Goal: Task Accomplishment & Management: Complete application form

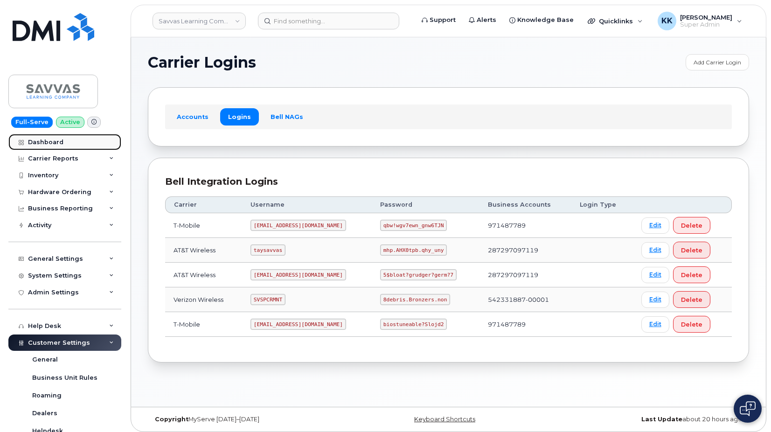
click at [50, 137] on link "Dashboard" at bounding box center [64, 142] width 113 height 17
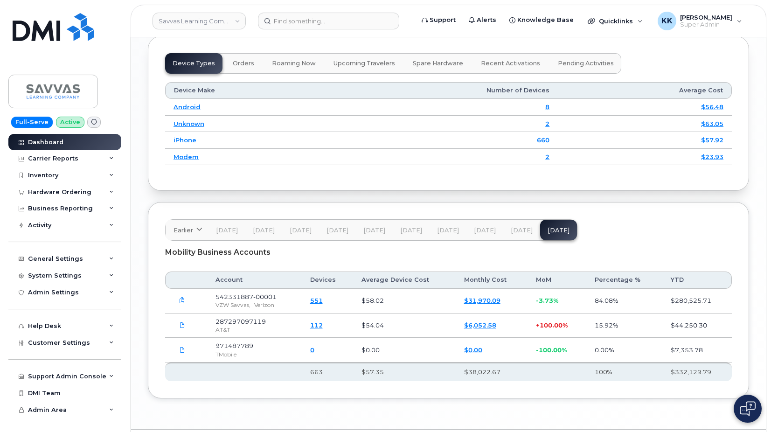
scroll to position [1092, 0]
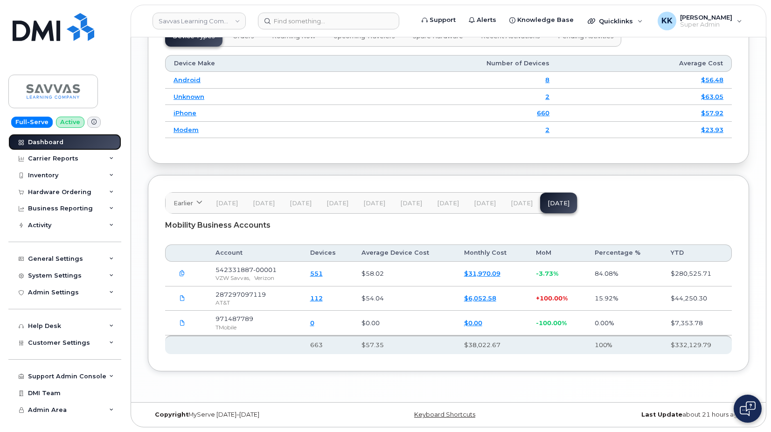
click at [62, 141] on link "Dashboard" at bounding box center [64, 142] width 113 height 17
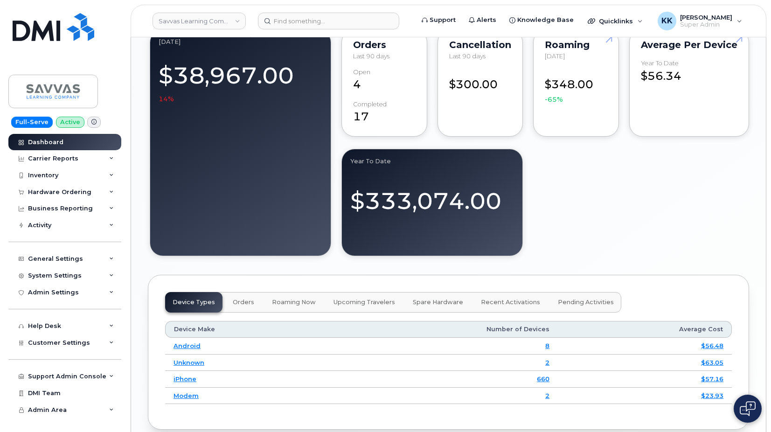
scroll to position [1092, 0]
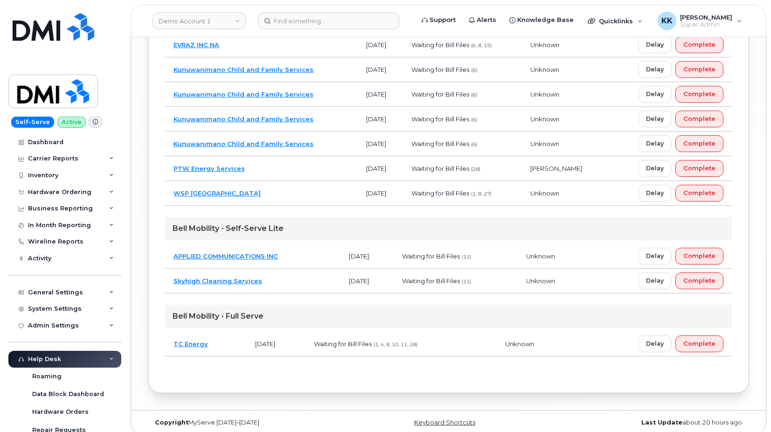
scroll to position [789, 0]
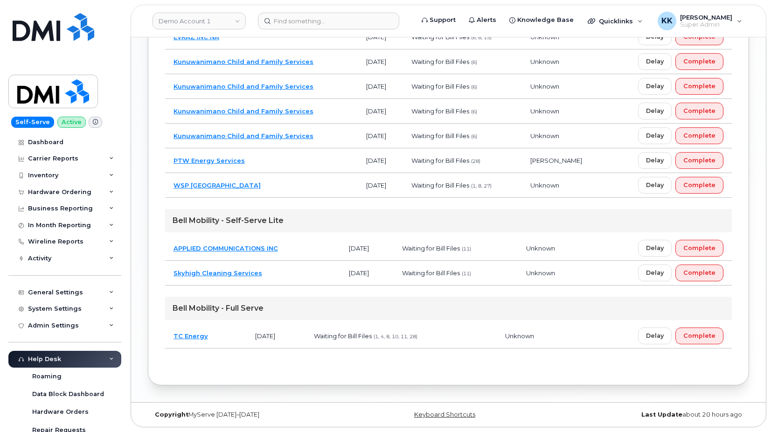
click at [319, 186] on td "WSP Canada" at bounding box center [261, 185] width 193 height 25
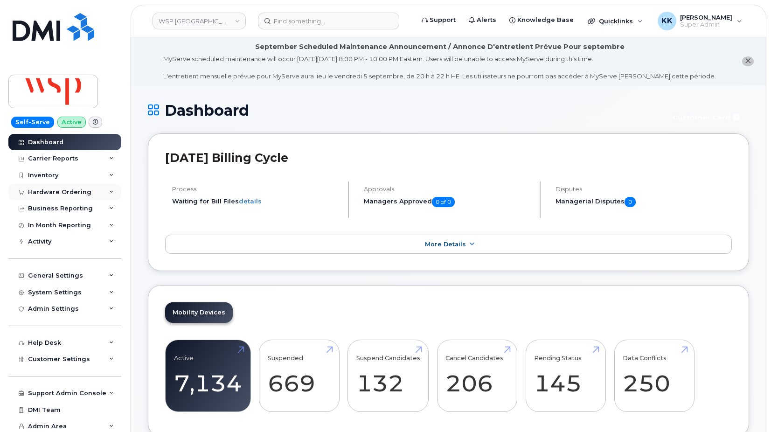
click at [33, 184] on div "Hardware Ordering" at bounding box center [64, 192] width 113 height 17
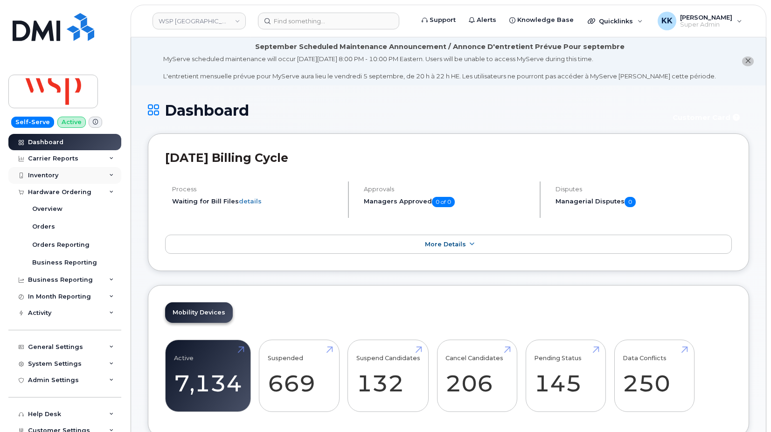
click at [36, 180] on div "Inventory" at bounding box center [64, 175] width 113 height 17
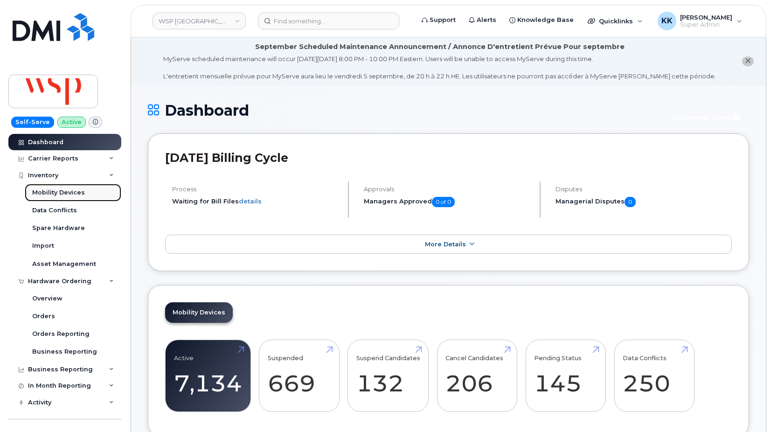
click at [45, 195] on div "Mobility Devices" at bounding box center [58, 192] width 53 height 8
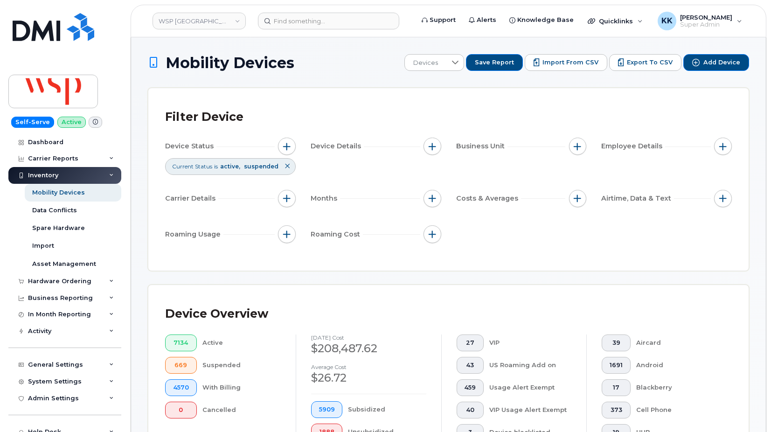
click at [558, 66] on span "Import from CSV" at bounding box center [570, 62] width 56 height 8
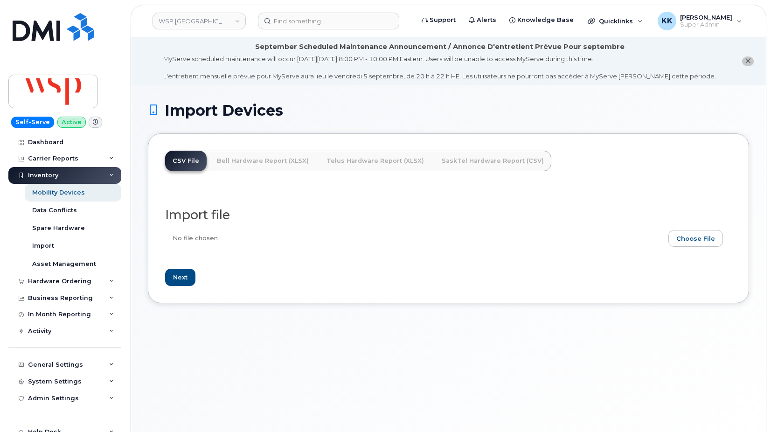
click at [704, 239] on input "file" at bounding box center [444, 240] width 559 height 21
type input "C:\fakepath\ECF_HUP - WSP CANADA INC (1).xlsx"
click at [185, 279] on input "Next" at bounding box center [180, 277] width 30 height 17
type input "Loading..."
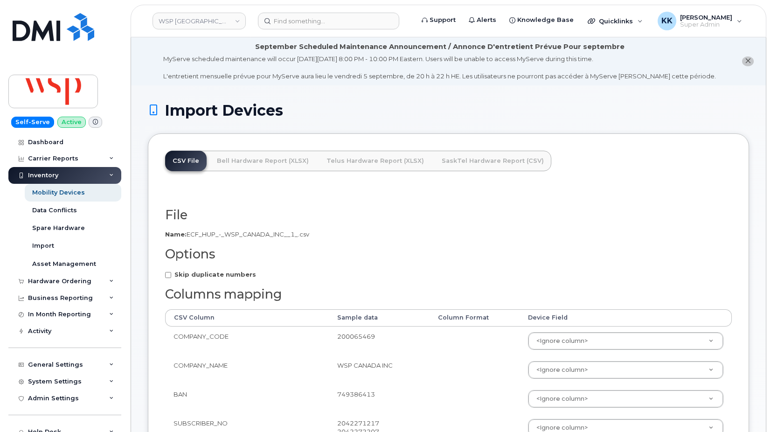
click at [185, 276] on strong "Skip duplicate numbers" at bounding box center [215, 273] width 82 height 7
click at [171, 276] on input "Skip duplicate numbers" at bounding box center [168, 275] width 6 height 6
checkbox input "true"
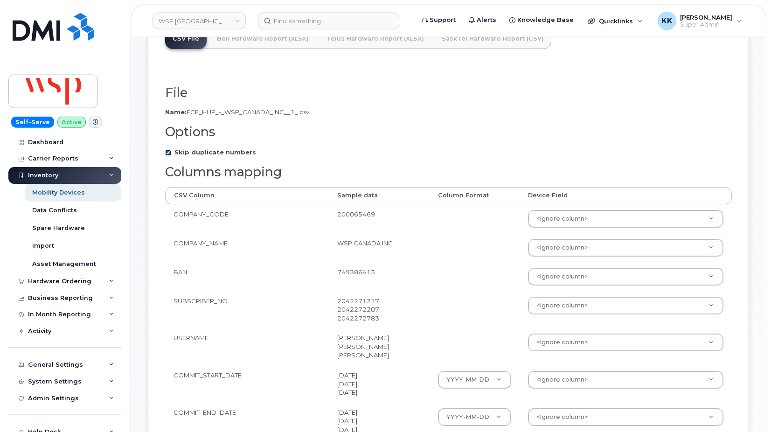
scroll to position [143, 0]
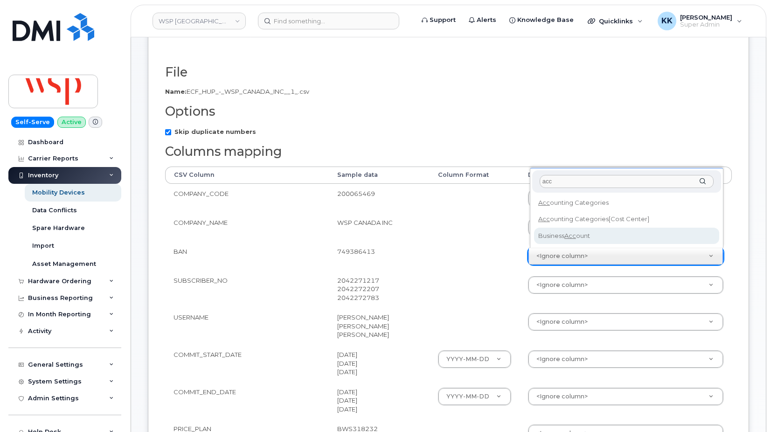
type input "acc"
select select "business_account_id"
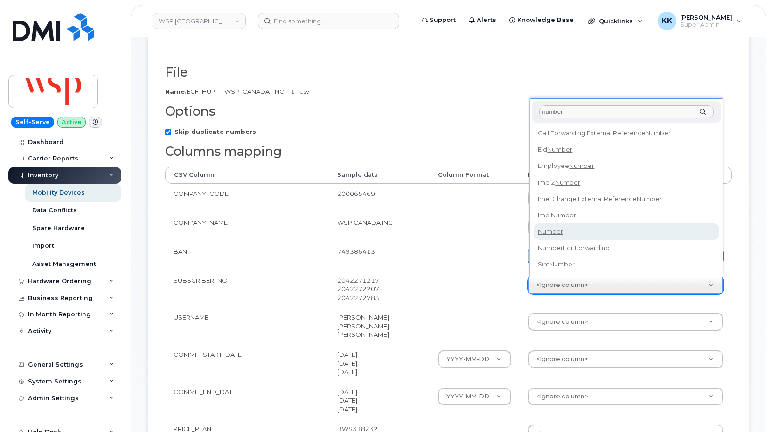
type input "number"
select select "number"
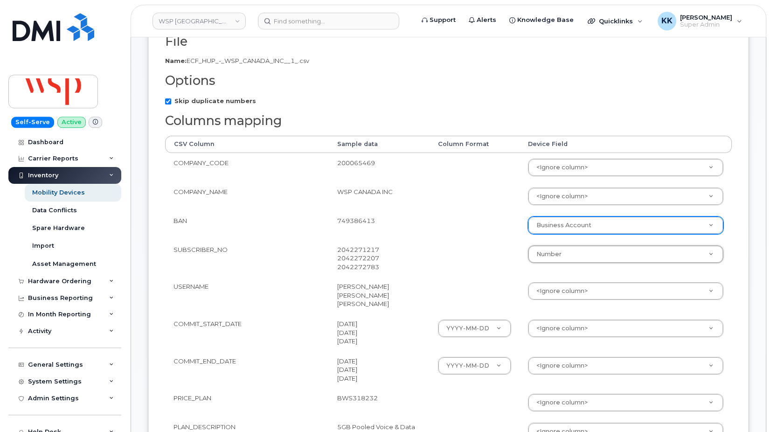
scroll to position [190, 0]
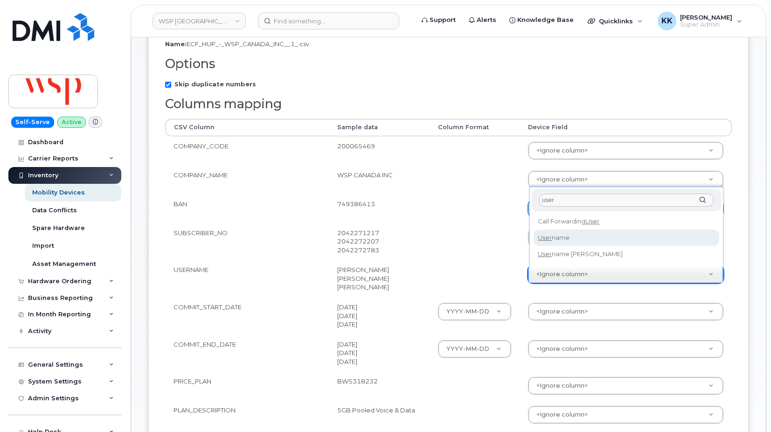
type input "user"
select select "username"
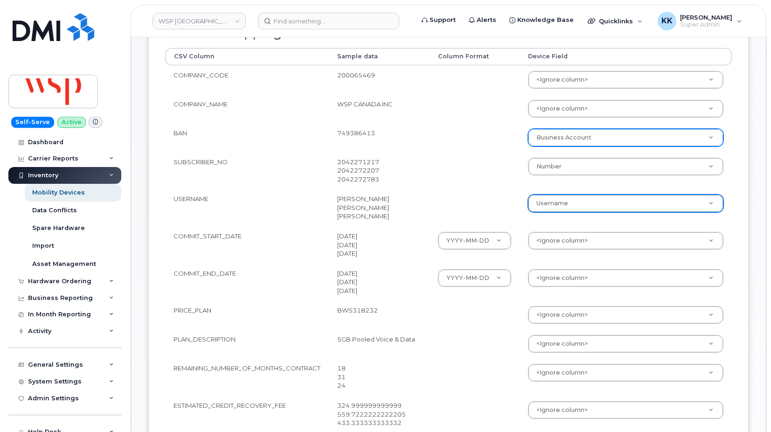
scroll to position [285, 0]
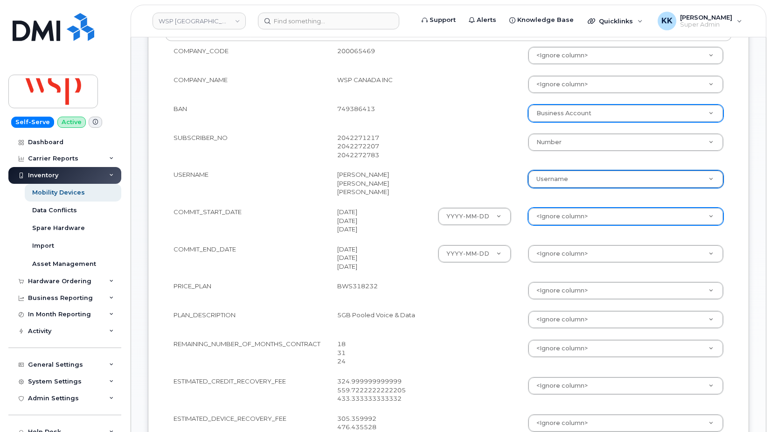
click at [553, 216] on body "WSP Canada Support Alerts Knowledge Base Quicklinks Suspend / Cancel Device Cha…" at bounding box center [385, 396] width 771 height 1363
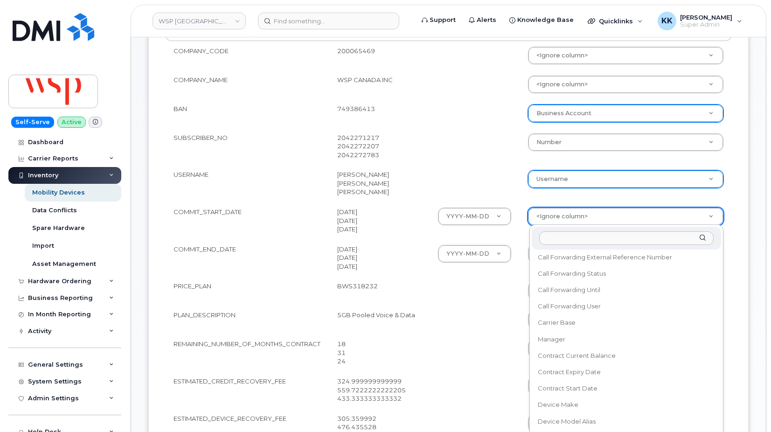
scroll to position [90, 0]
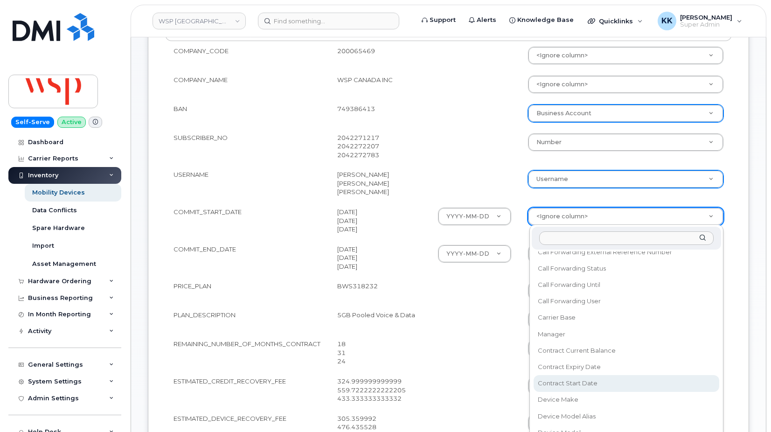
select select "contract_start_date"
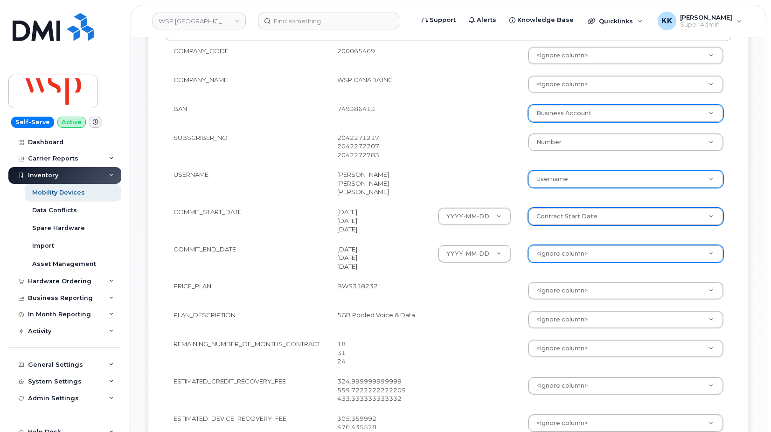
click at [561, 251] on body "WSP Canada Support Alerts Knowledge Base Quicklinks Suspend / Cancel Device Cha…" at bounding box center [385, 396] width 771 height 1363
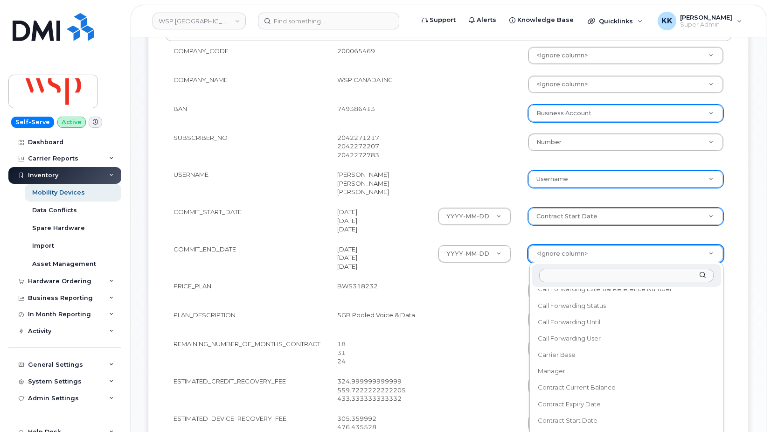
scroll to position [134, 0]
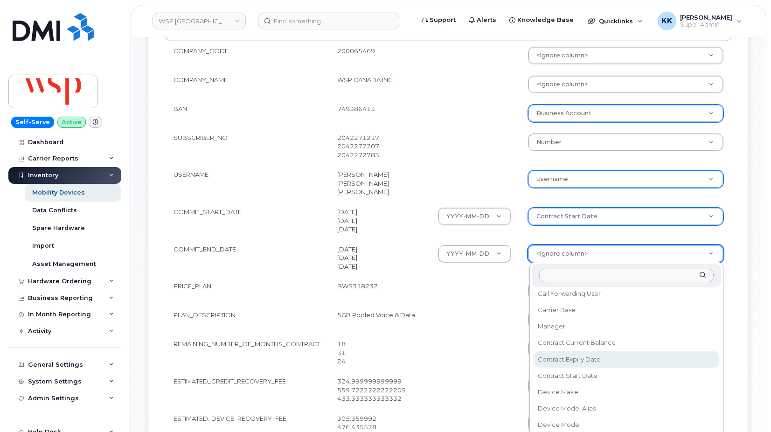
select select "contract_expiry_date"
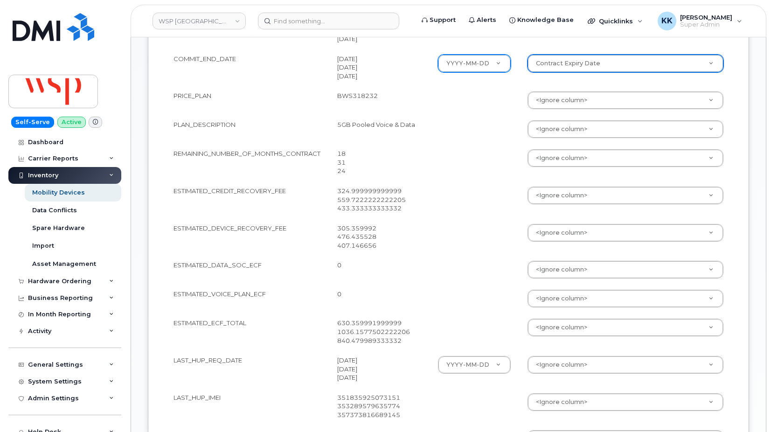
scroll to position [523, 0]
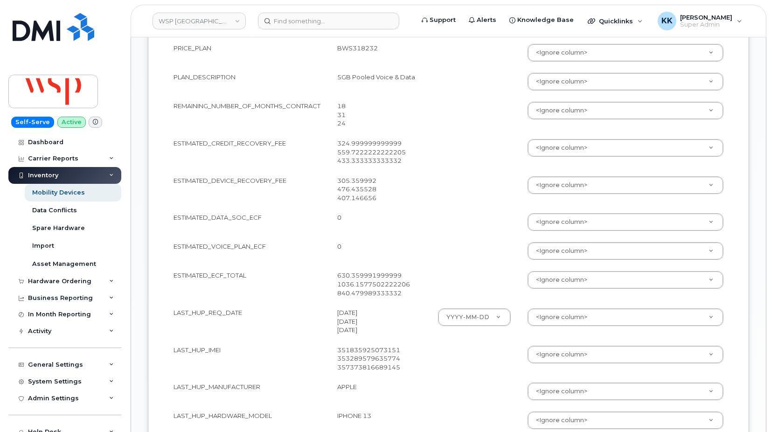
click at [549, 356] on body "WSP Canada Support Alerts Knowledge Base Quicklinks Suspend / Cancel Device Cha…" at bounding box center [385, 158] width 771 height 1363
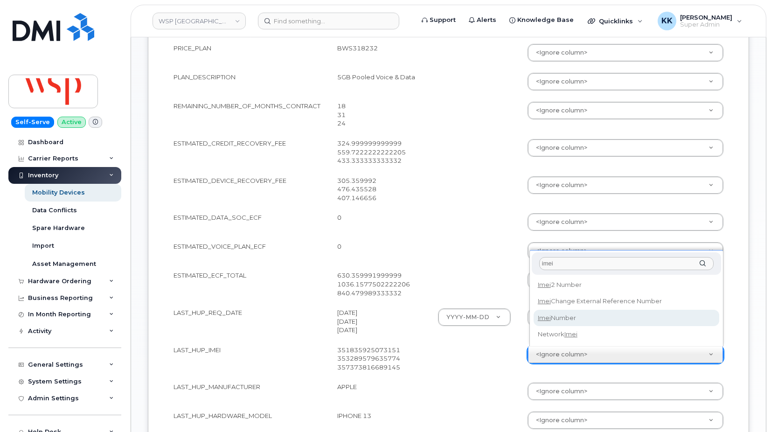
type input "imei"
select select "imei_number"
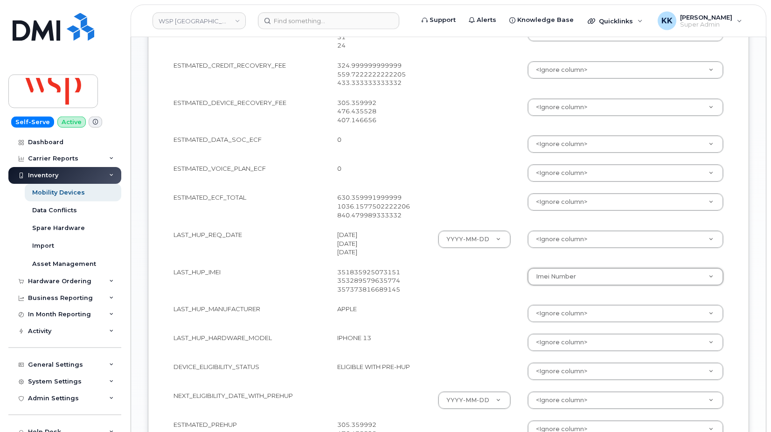
scroll to position [618, 0]
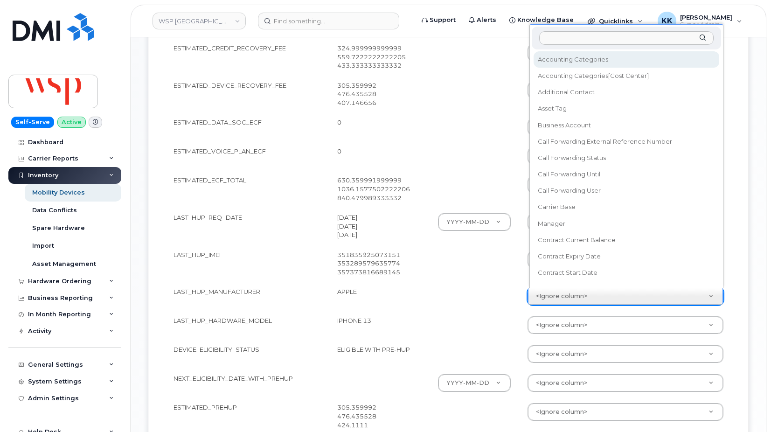
click at [554, 303] on body "WSP Canada Support Alerts Knowledge Base Quicklinks Suspend / Cancel Device Cha…" at bounding box center [385, 63] width 771 height 1363
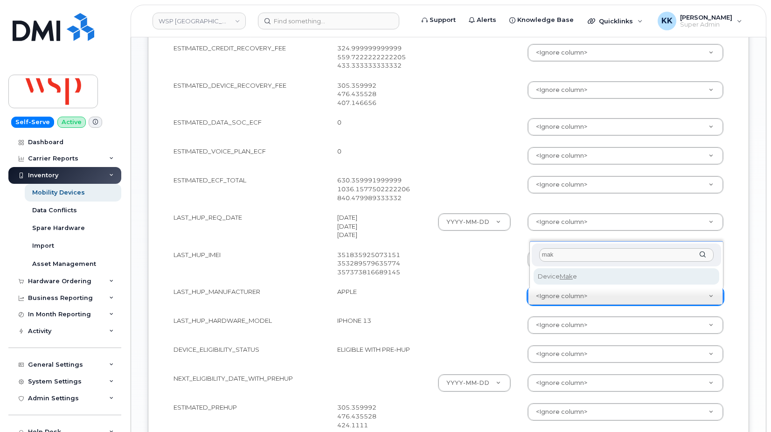
type input "make"
drag, startPoint x: 565, startPoint y: 281, endPoint x: 567, endPoint y: 277, distance: 4.8
select select "device_make_id"
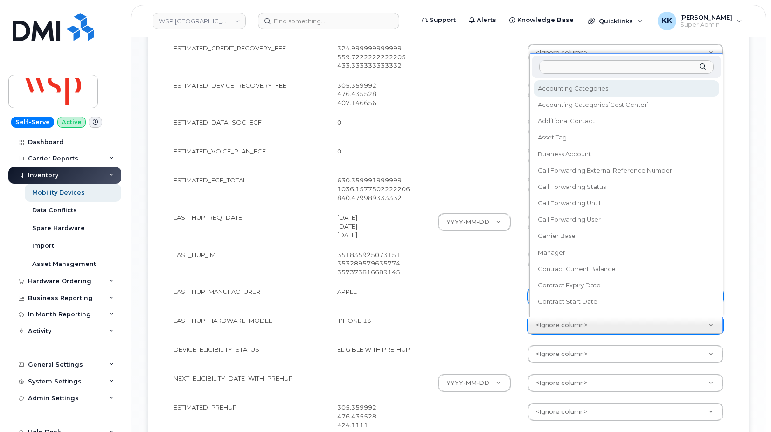
click at [560, 323] on body "WSP Canada Support Alerts Knowledge Base Quicklinks Suspend / Cancel Device Cha…" at bounding box center [385, 63] width 771 height 1363
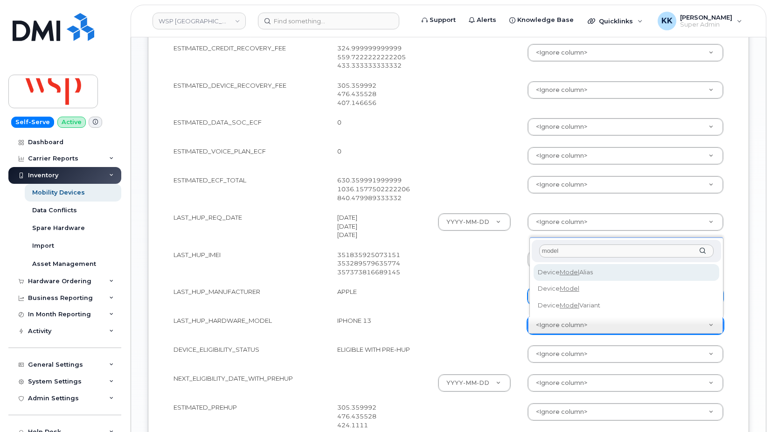
type input "model"
select select "device_model_alias"
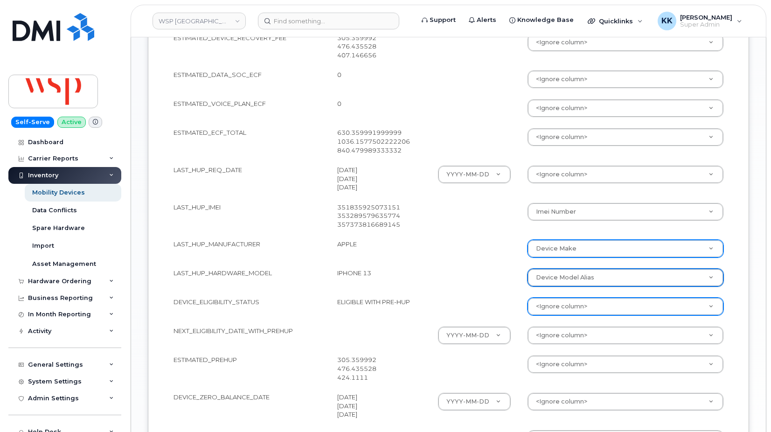
scroll to position [713, 0]
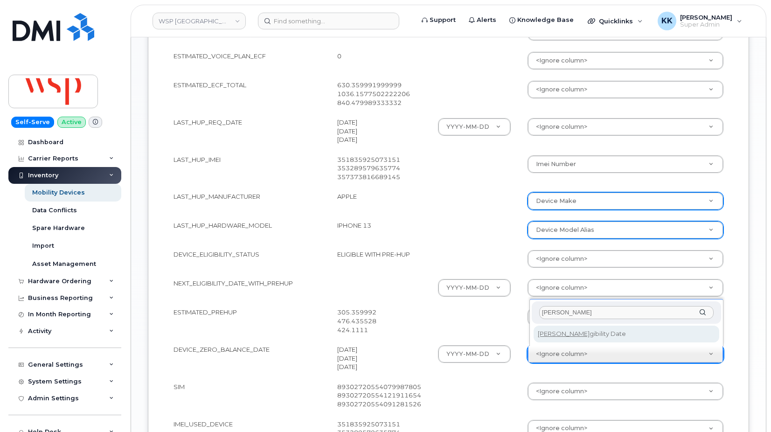
type input "eli"
select select "eligibility_date"
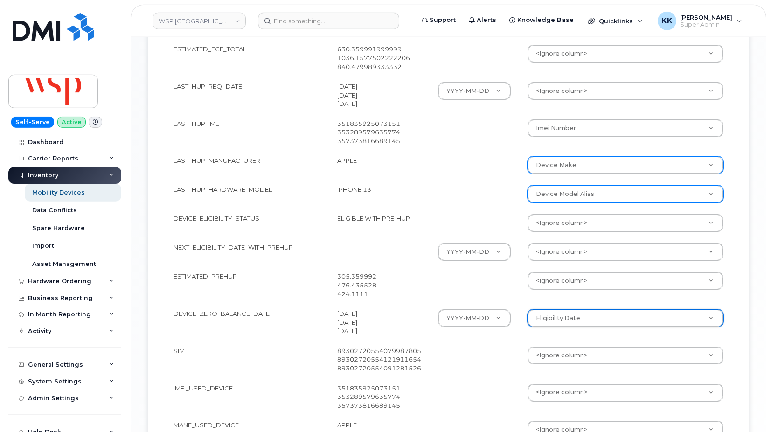
scroll to position [761, 0]
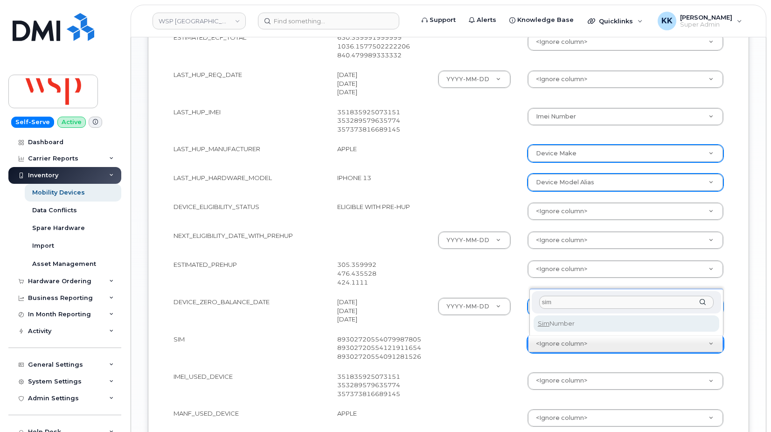
type input "sim"
select select "sim_number"
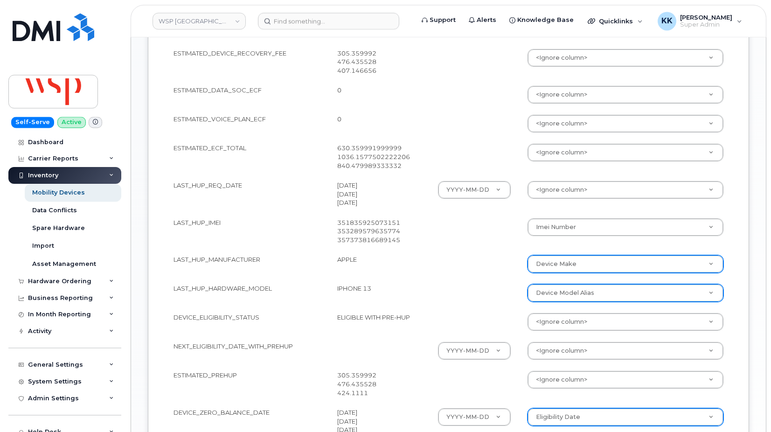
scroll to position [666, 0]
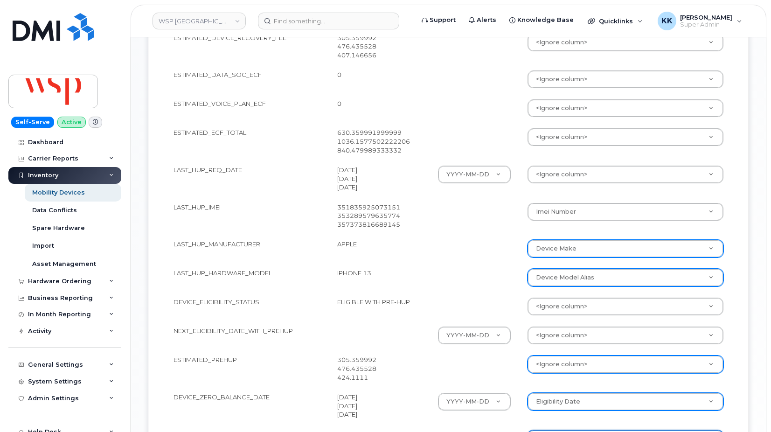
click at [555, 370] on body "WSP Canada Support Alerts Knowledge Base Quicklinks Suspend / Cancel Device Cha…" at bounding box center [385, 15] width 771 height 1363
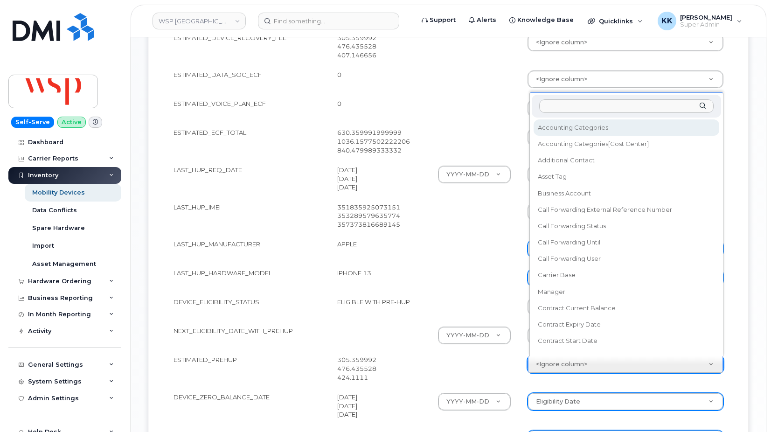
scroll to position [8, 0]
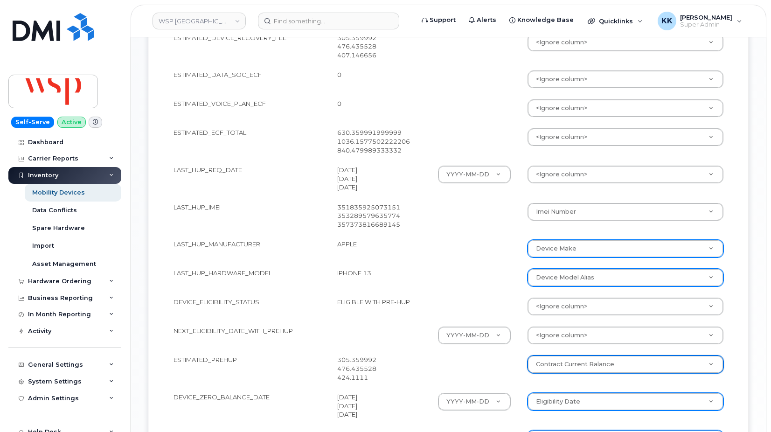
select select "contract_current_balance"
click at [429, 366] on td "305.359992 476.435528 424.1111" at bounding box center [379, 368] width 101 height 37
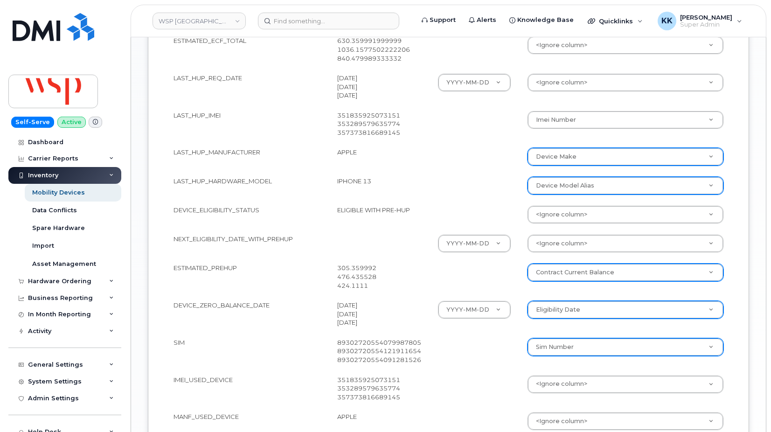
scroll to position [761, 0]
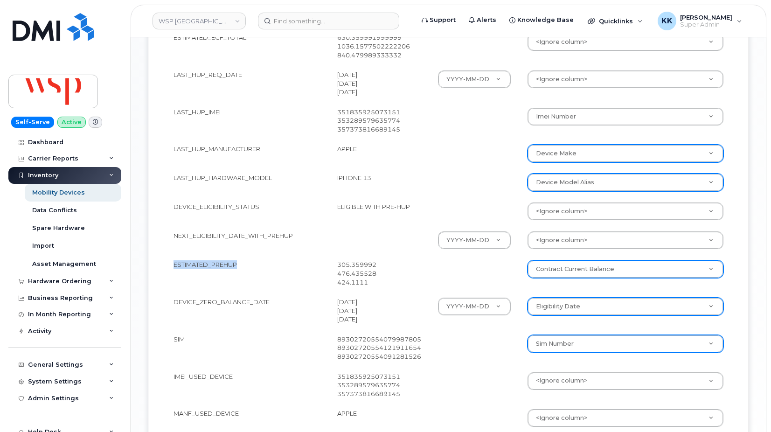
drag, startPoint x: 239, startPoint y: 264, endPoint x: 170, endPoint y: 265, distance: 69.0
click at [170, 265] on td "ESTIMATED_PREHUP" at bounding box center [247, 273] width 164 height 37
copy td "ESTIMATED_PREHUP"
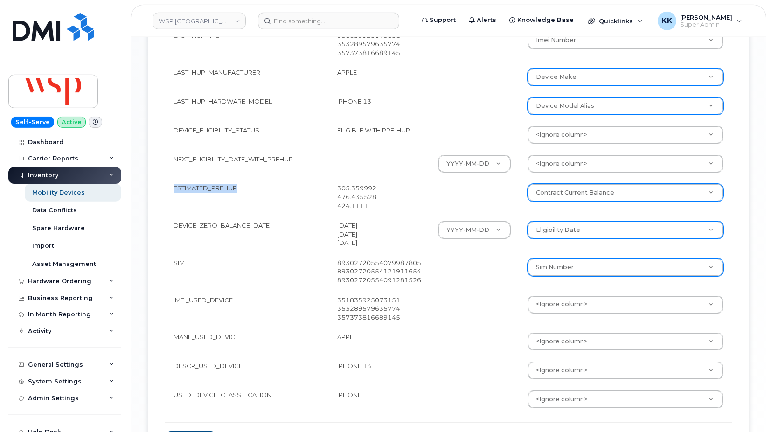
scroll to position [932, 0]
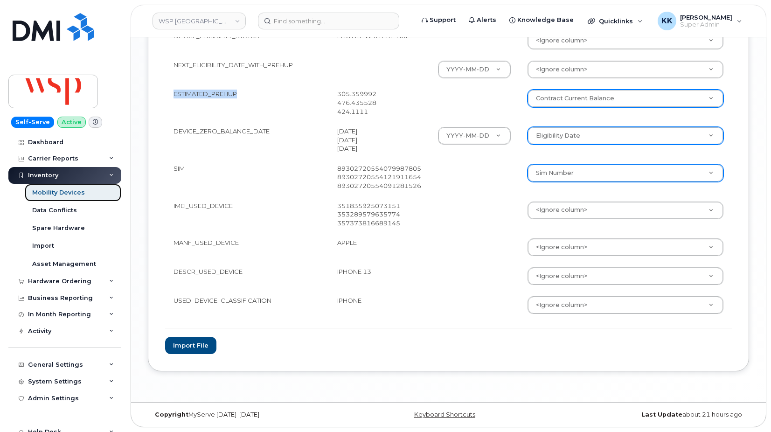
click at [70, 190] on div "Mobility Devices" at bounding box center [58, 192] width 53 height 8
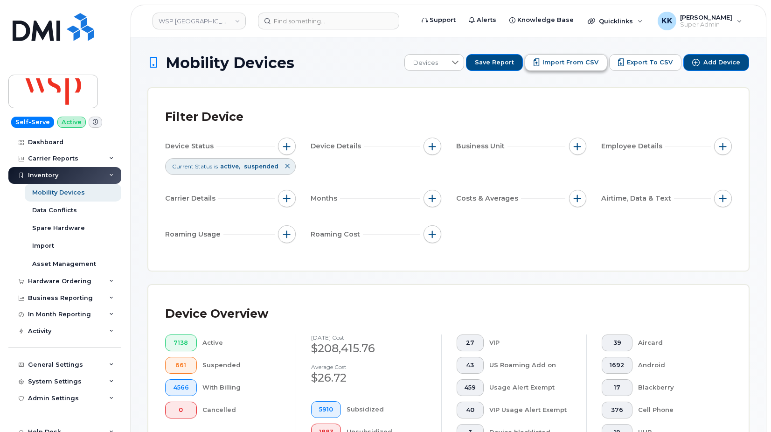
click at [575, 63] on span "Import from CSV" at bounding box center [570, 62] width 56 height 8
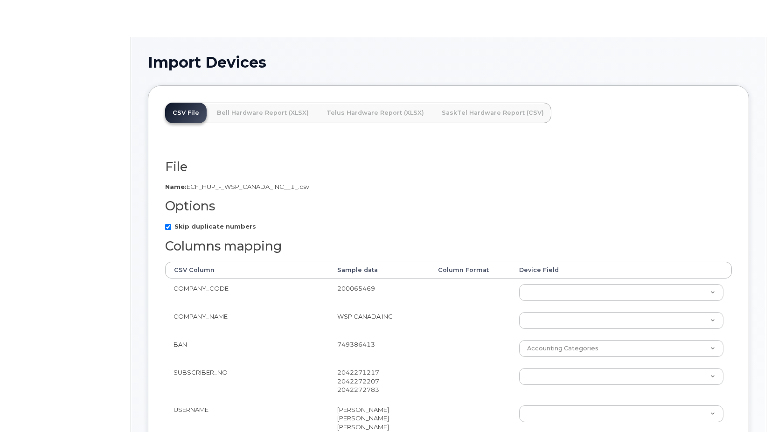
scroll to position [143, 0]
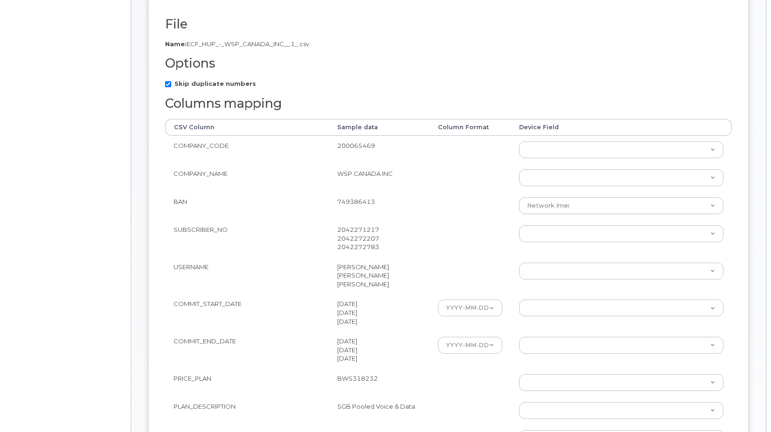
click option "Network Imei" at bounding box center [0, 0] width 0 height 0
click at [483, 214] on td at bounding box center [469, 206] width 81 height 28
click at [519, 197] on select "Accounting Categories Accounting Categories[Cost Center] Additional Contact Ass…" at bounding box center [621, 205] width 204 height 17
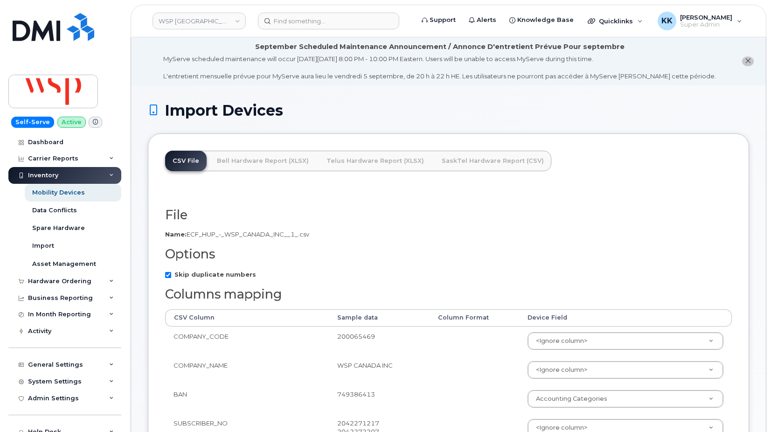
select select "accounting_categories"
click option "Accounting Categories" at bounding box center [0, 0] width 0 height 0
click at [455, 349] on td at bounding box center [474, 340] width 90 height 29
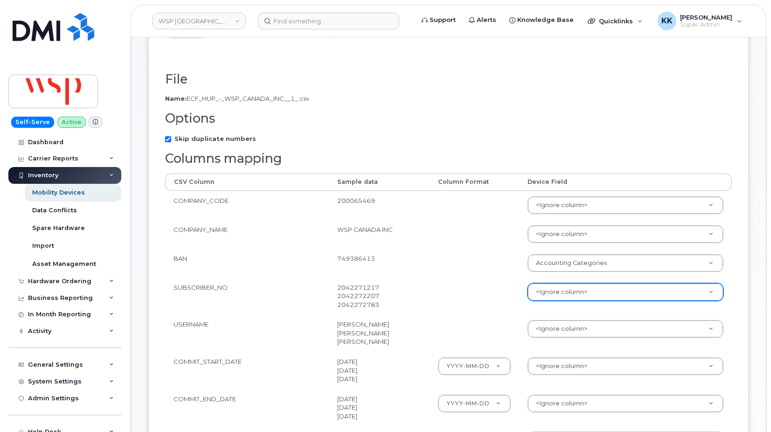
scroll to position [143, 0]
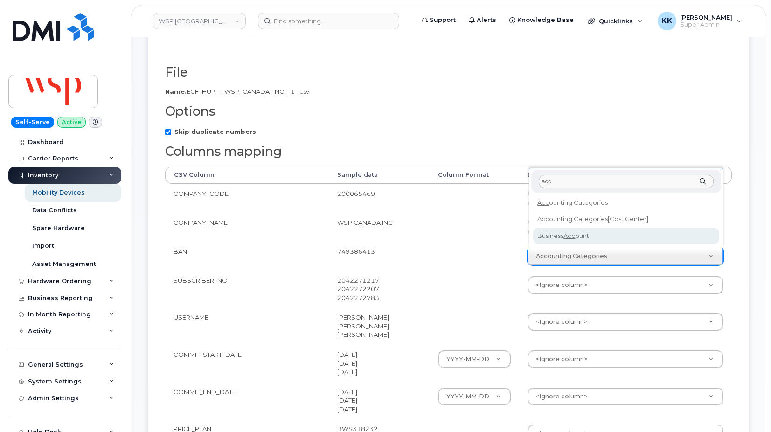
type input "acc"
select select "business_account_id"
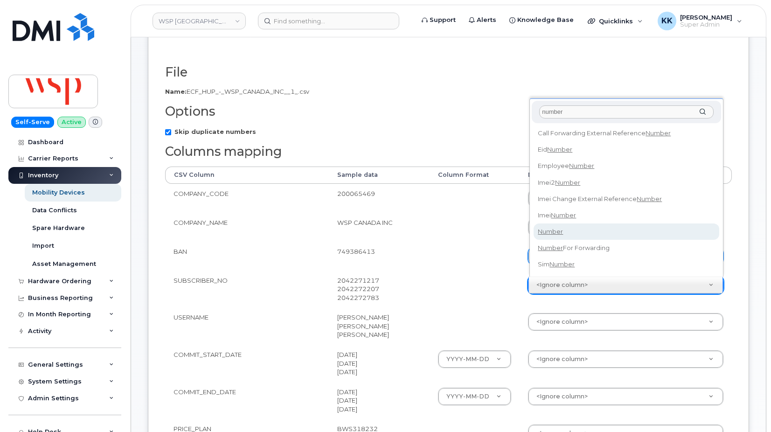
type input "number"
select select "number"
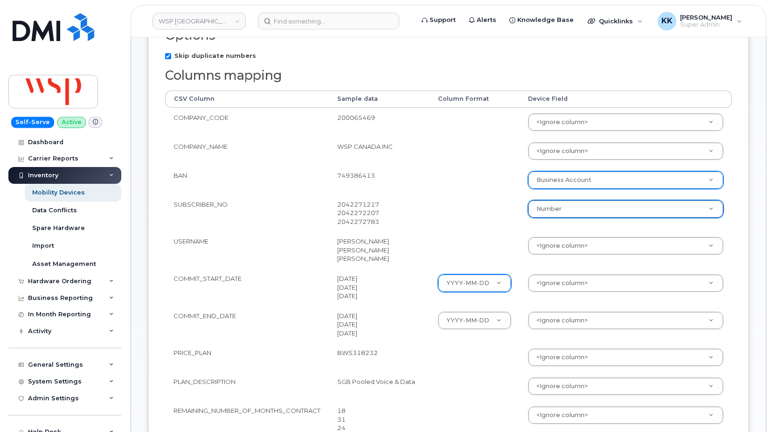
scroll to position [238, 0]
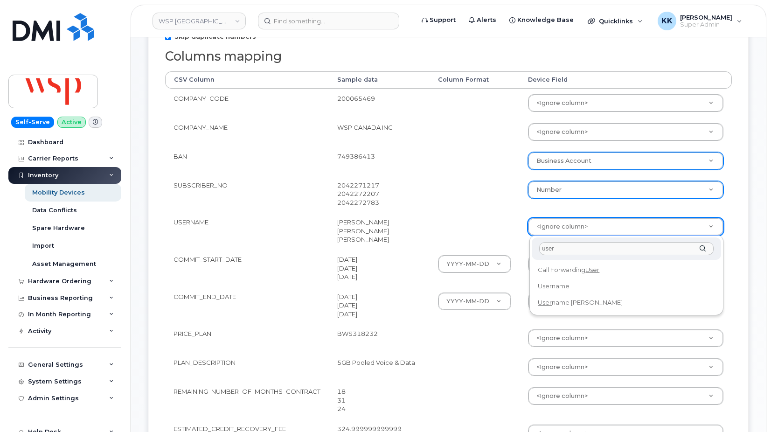
type input "user"
select select "username"
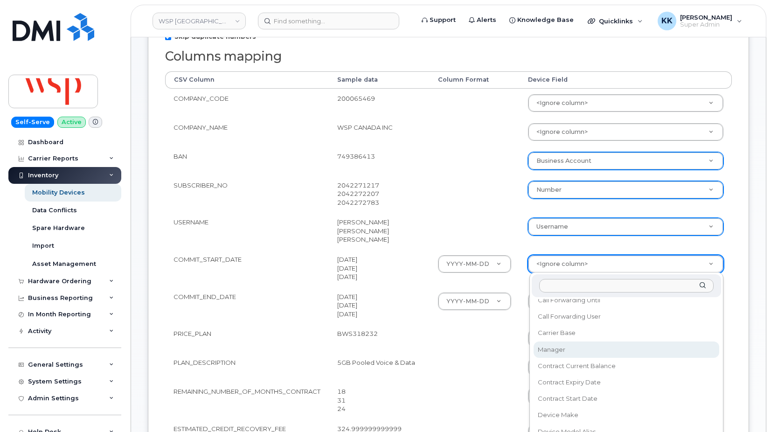
scroll to position [134, 0]
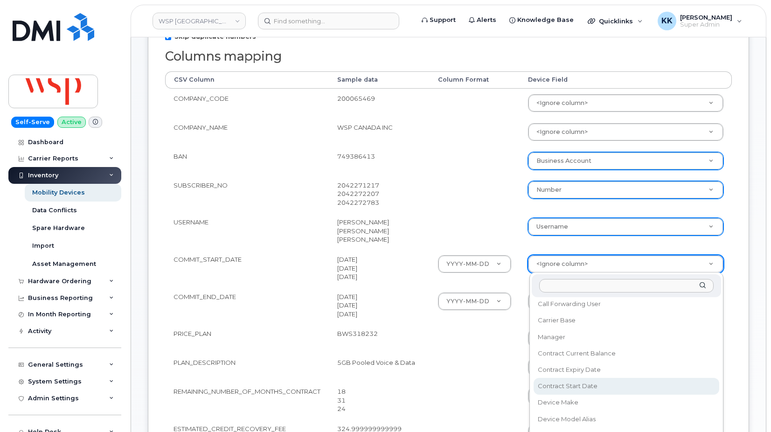
select select "contract_start_date"
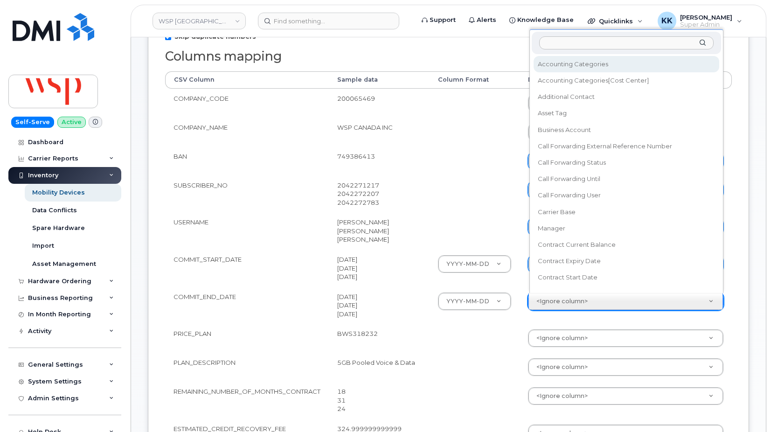
scroll to position [8, 0]
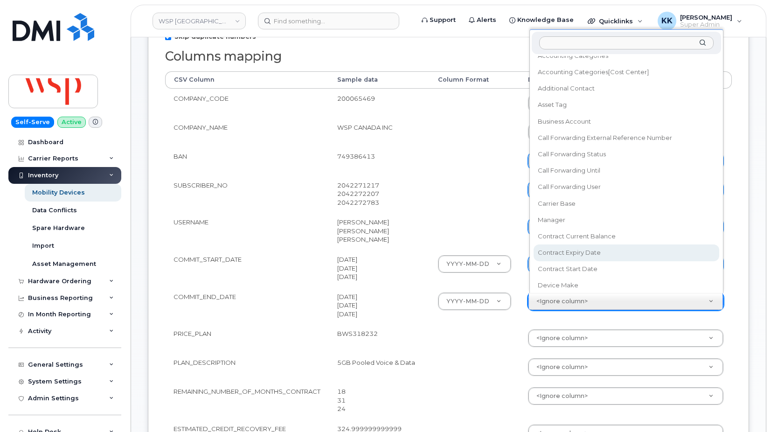
select select "contract_expiry_date"
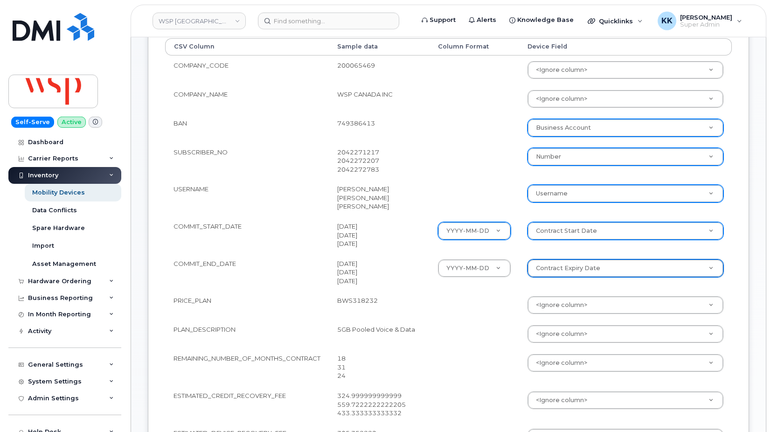
scroll to position [285, 0]
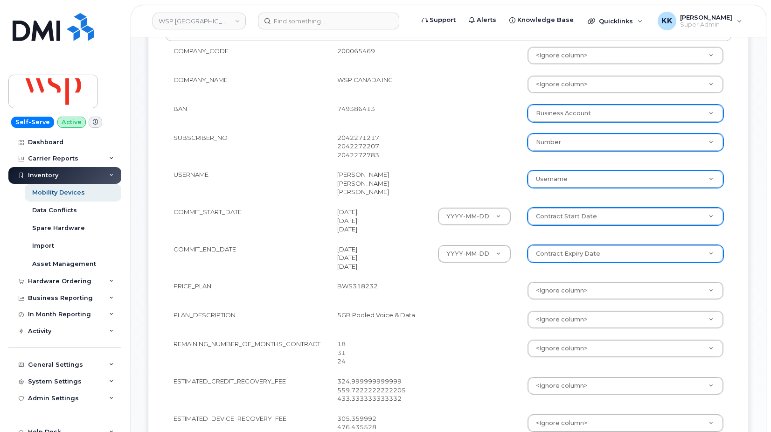
click at [483, 271] on td "YYYY-MM-DD YYYY-MM-DD YYYY-DD-MM MM-DD-YYYY DD-MM-YYYY" at bounding box center [474, 257] width 90 height 37
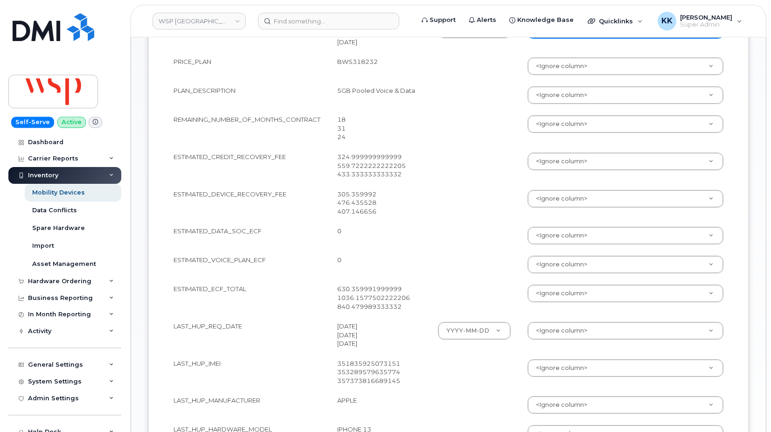
scroll to position [523, 0]
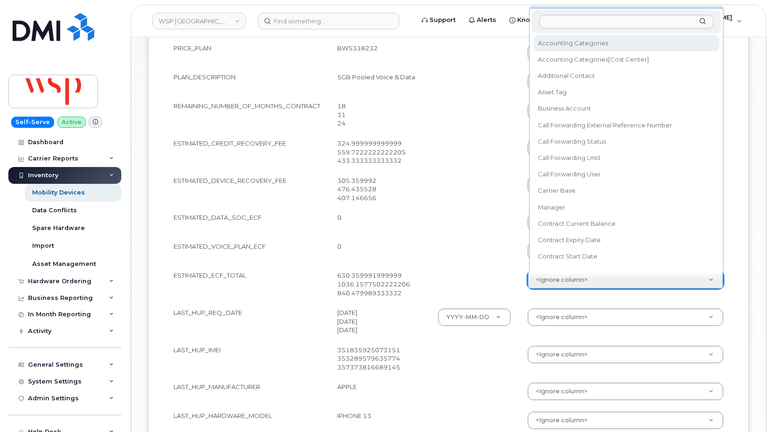
click at [562, 278] on body "WSP Canada Support Alerts Knowledge Base Quicklinks Suspend / Cancel Device Cha…" at bounding box center [385, 158] width 771 height 1363
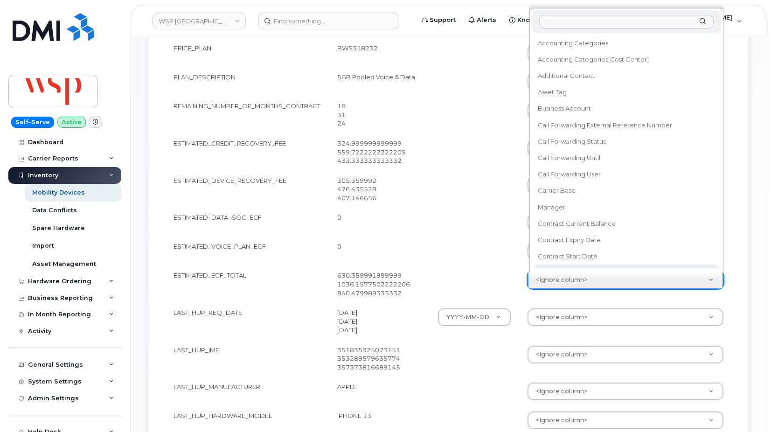
scroll to position [8, 0]
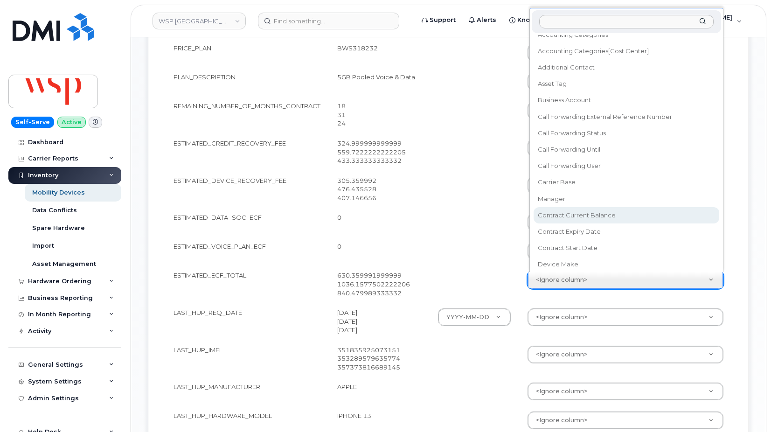
select select "contract_current_balance"
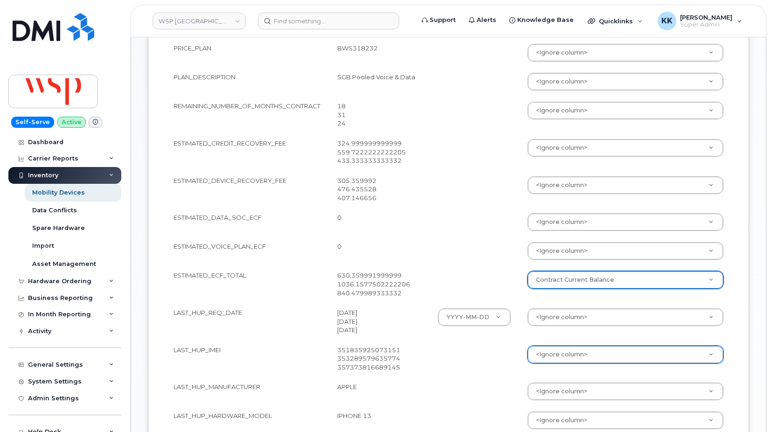
click at [552, 351] on body "WSP Canada Support Alerts Knowledge Base Quicklinks Suspend / Cancel Device Cha…" at bounding box center [385, 158] width 771 height 1363
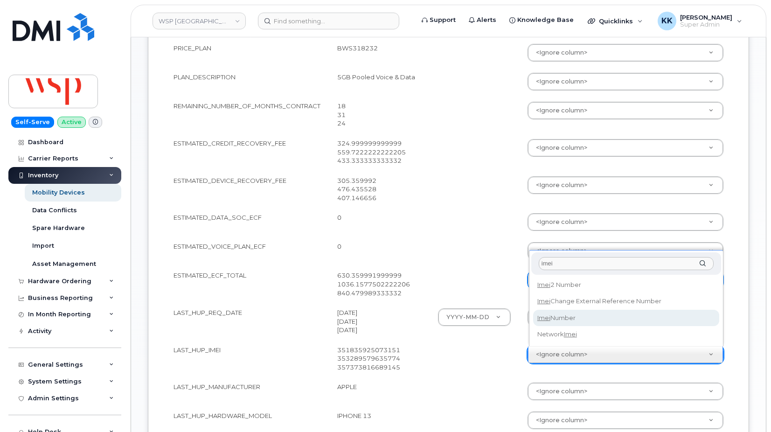
type input "imei"
select select "imei_number"
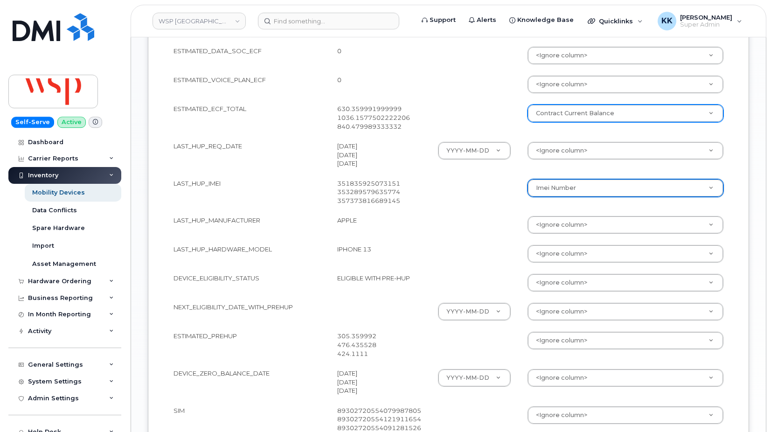
scroll to position [713, 0]
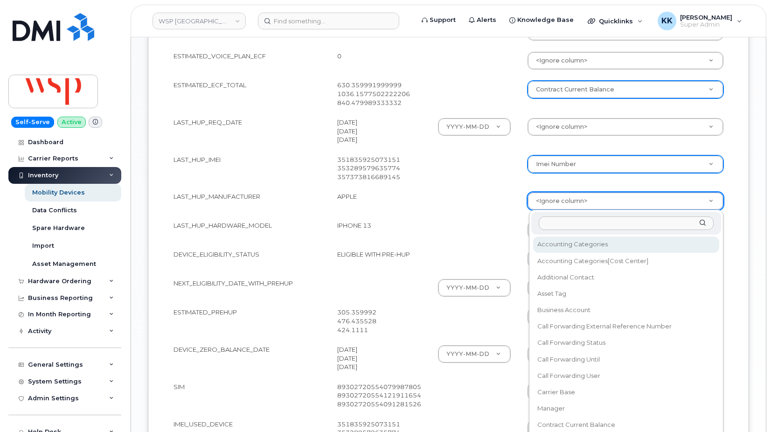
type input "make"
select select "device_make_id"
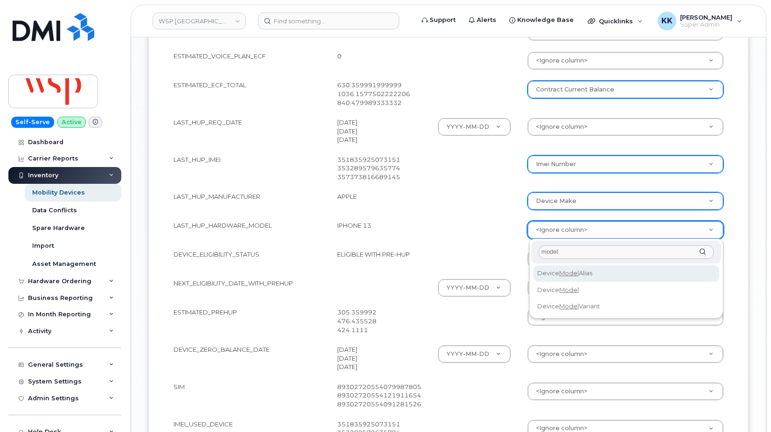
type input "model"
select select "device_model_alias"
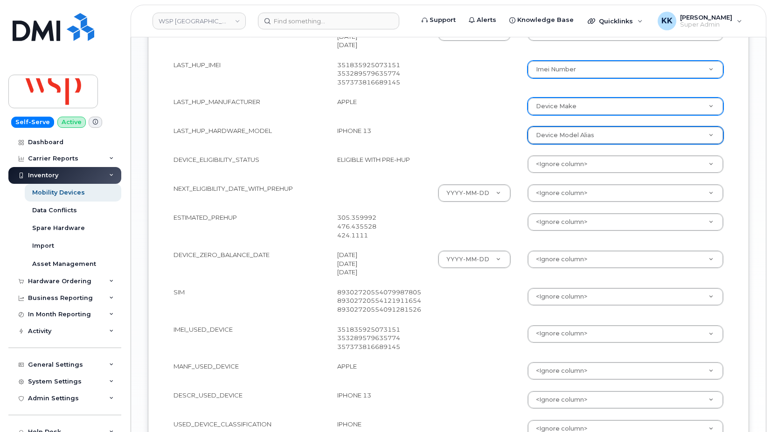
scroll to position [809, 0]
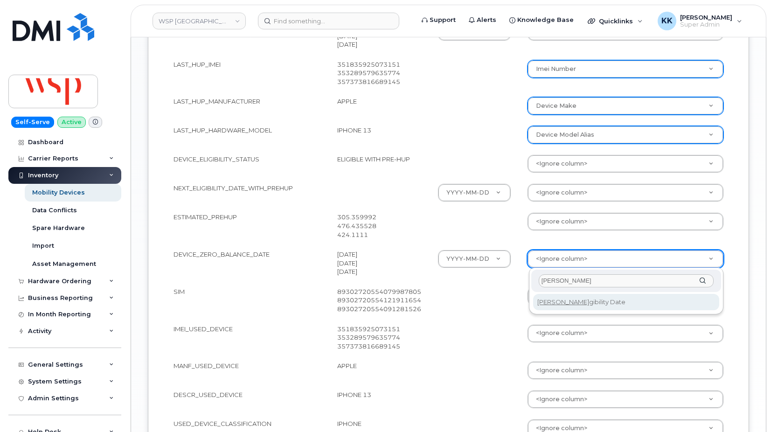
type input "eli"
select select "eligibility_date"
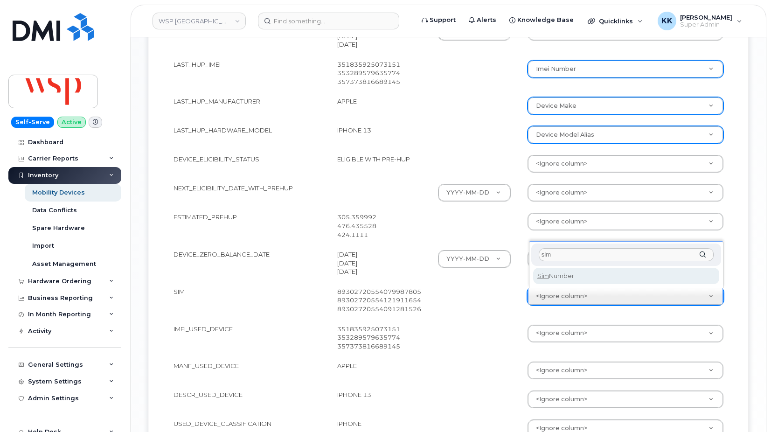
type input "sim"
select select "sim_number"
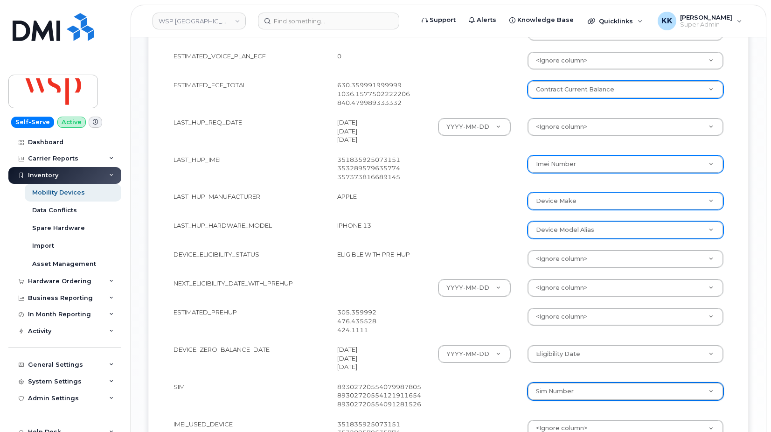
scroll to position [932, 0]
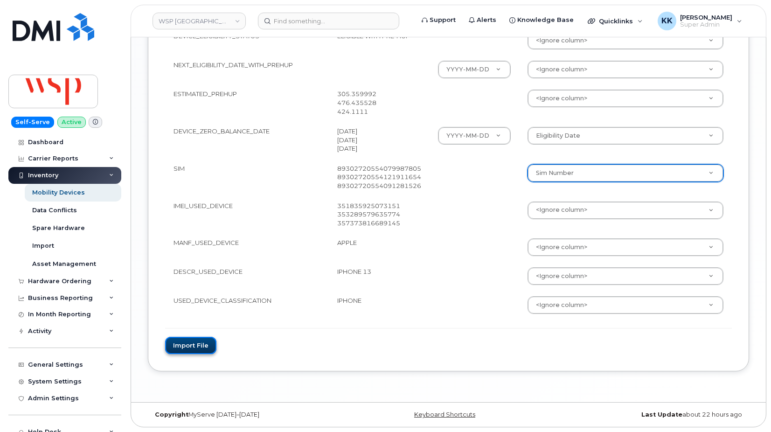
click at [201, 349] on button "Import file" at bounding box center [190, 345] width 51 height 17
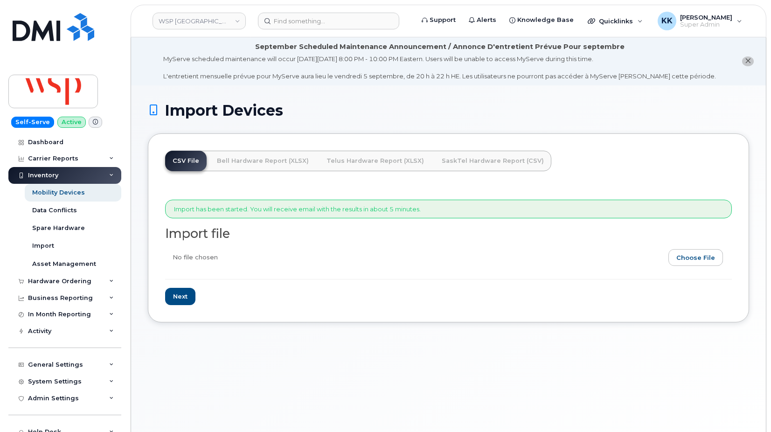
click at [367, 358] on div "Import Devices CSV File Bell Hardware Report (XLSX) Telus Hardware Report (XLSX…" at bounding box center [448, 269] width 635 height 369
click at [691, 254] on input "file" at bounding box center [444, 259] width 559 height 21
type input "C:\fakepath\ECF_HUP - WSP CANADA INC (1).xlsx"
click at [187, 296] on input "Next" at bounding box center [180, 296] width 30 height 17
type input "Loading..."
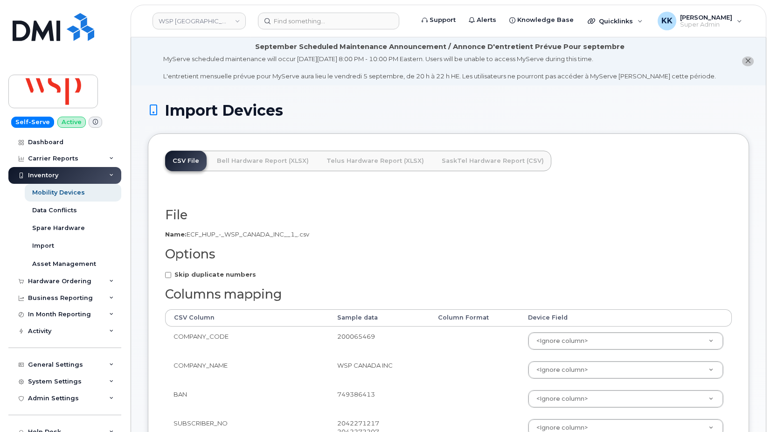
click at [194, 272] on strong "Skip duplicate numbers" at bounding box center [215, 273] width 82 height 7
click at [171, 272] on input "Skip duplicate numbers" at bounding box center [168, 275] width 6 height 6
checkbox input "true"
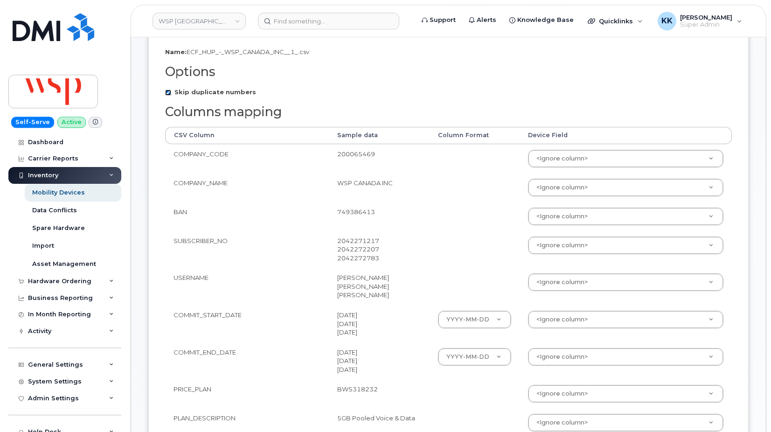
scroll to position [190, 0]
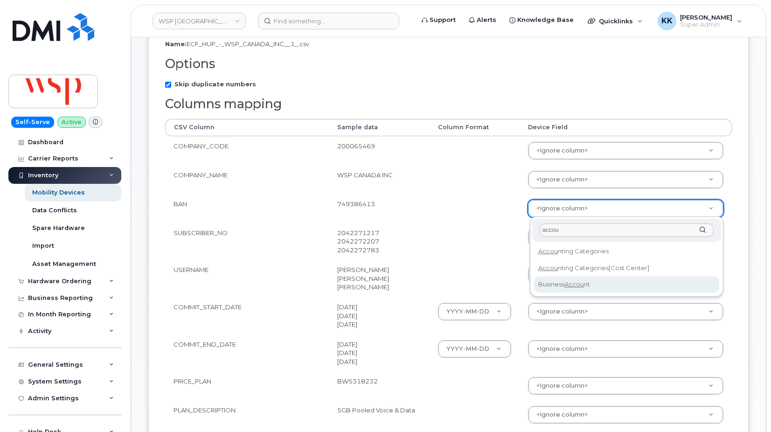
type input "accou"
select select "business_account_id"
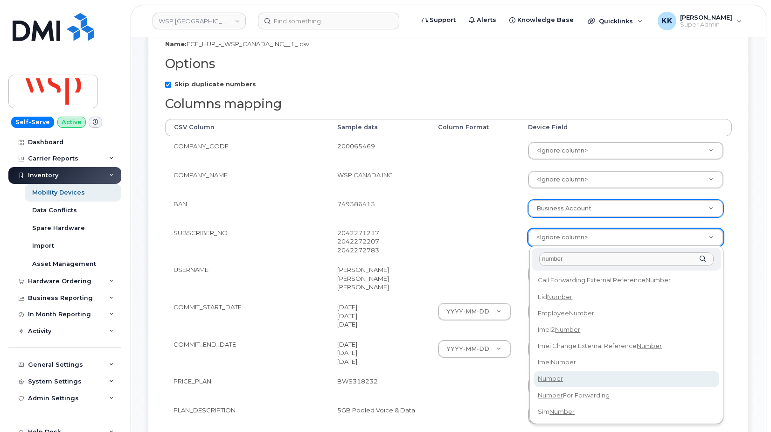
type input "number"
select select "number"
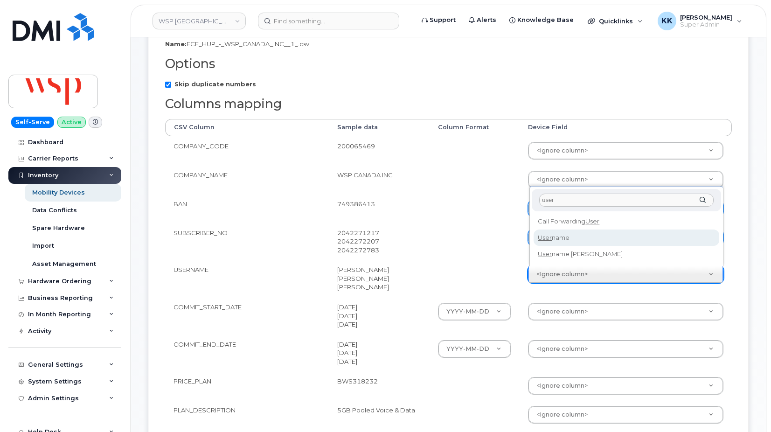
type input "user"
select select "username"
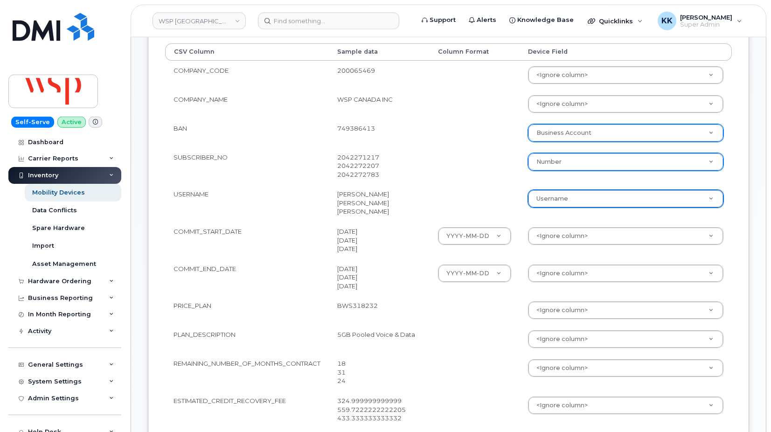
scroll to position [285, 0]
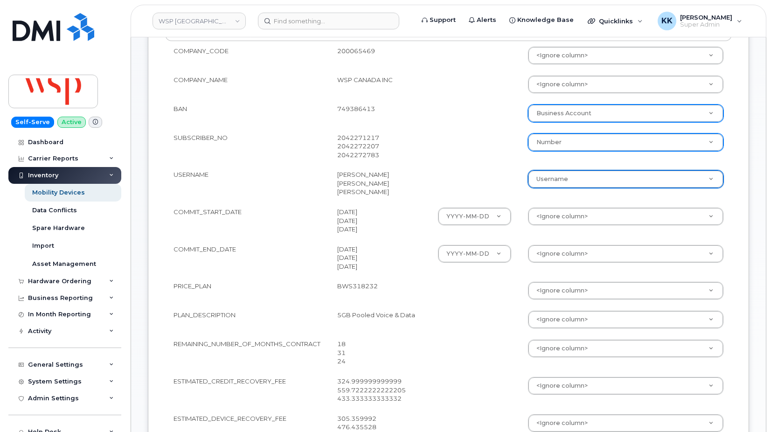
click at [566, 216] on body "WSP Canada Support Alerts Knowledge Base Quicklinks Suspend / Cancel Device Cha…" at bounding box center [385, 396] width 771 height 1363
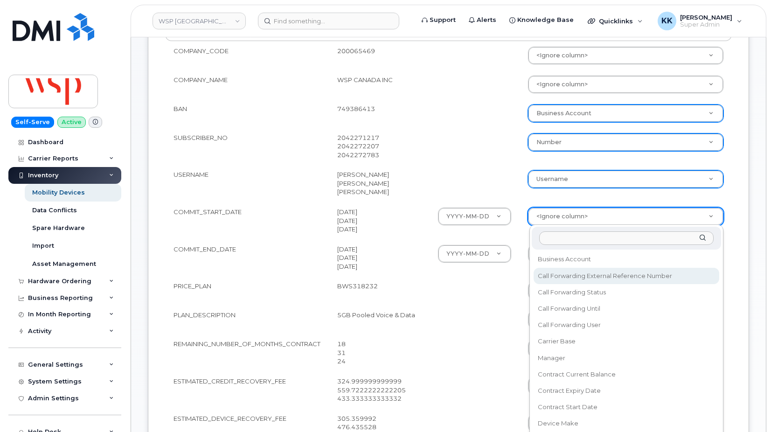
scroll to position [90, 0]
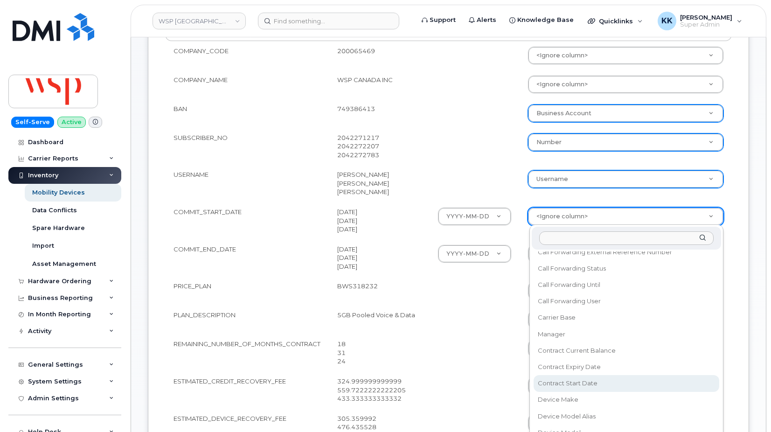
select select "contract_start_date"
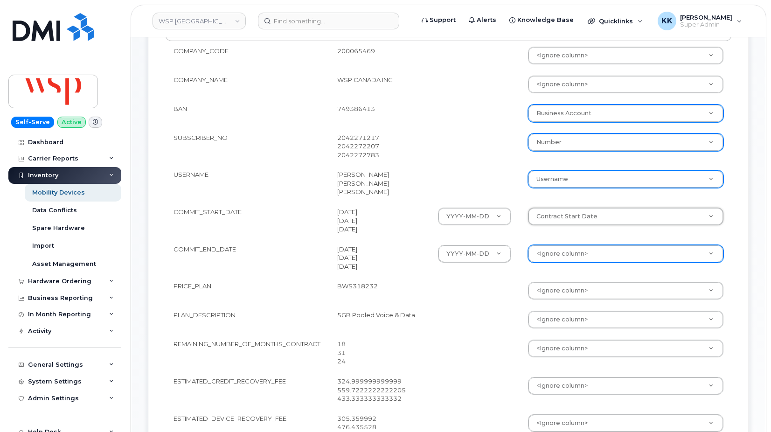
click at [547, 258] on body "WSP Canada Support Alerts Knowledge Base Quicklinks Suspend / Cancel Device Cha…" at bounding box center [385, 396] width 771 height 1363
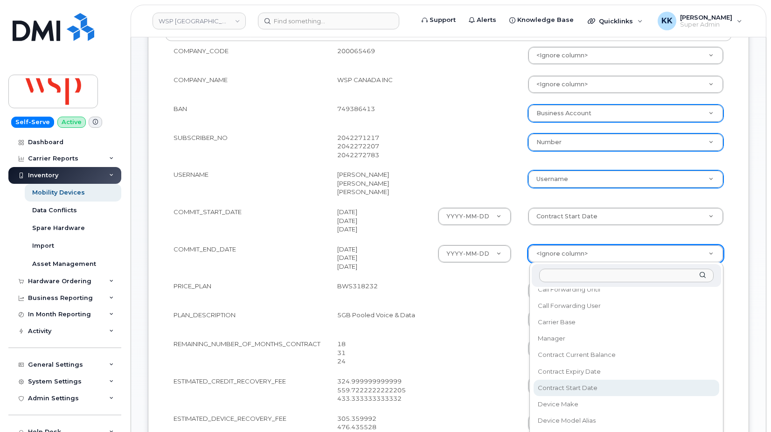
scroll to position [134, 0]
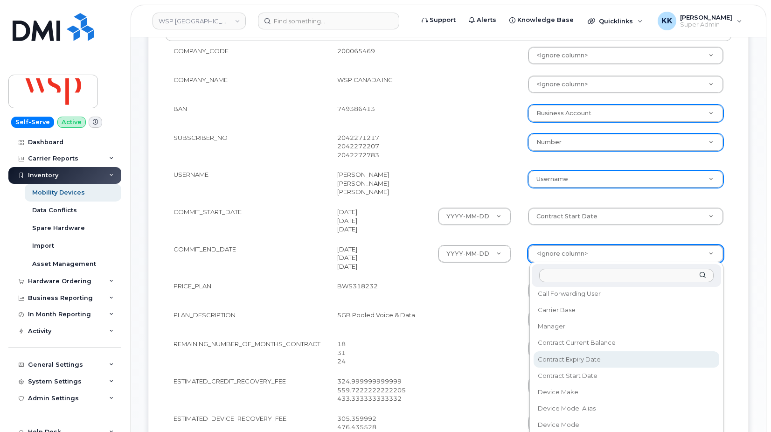
select select "contract_expiry_date"
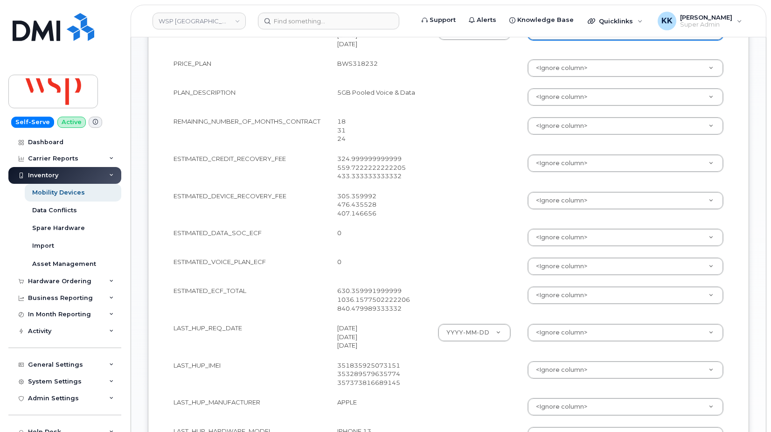
scroll to position [523, 0]
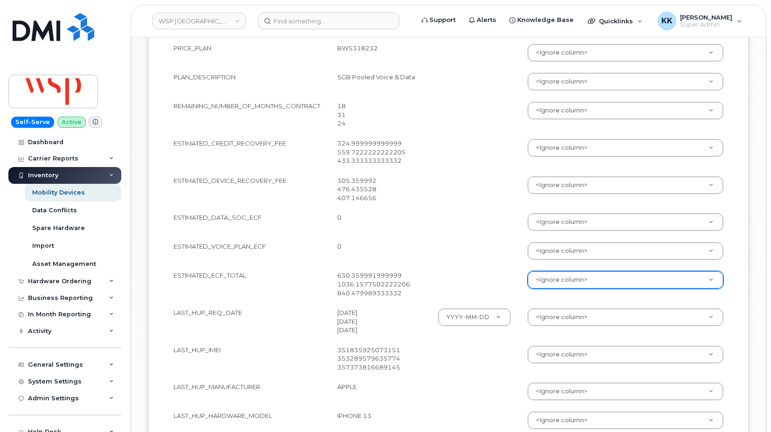
click at [553, 284] on body "WSP Canada Support Alerts Knowledge Base Quicklinks Suspend / Cancel Device Cha…" at bounding box center [385, 158] width 771 height 1363
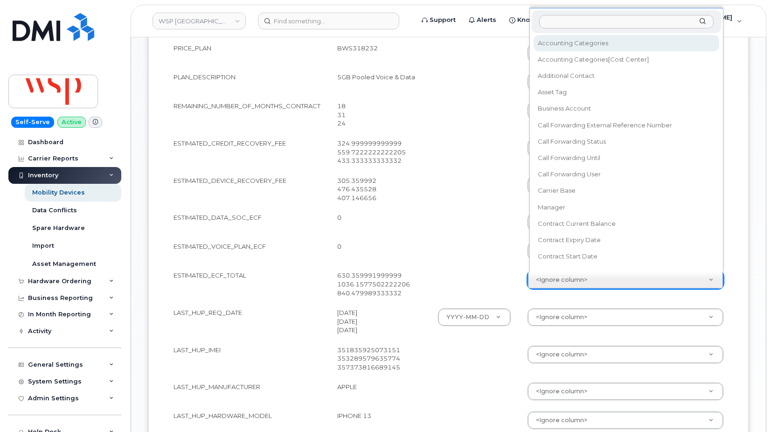
scroll to position [8, 0]
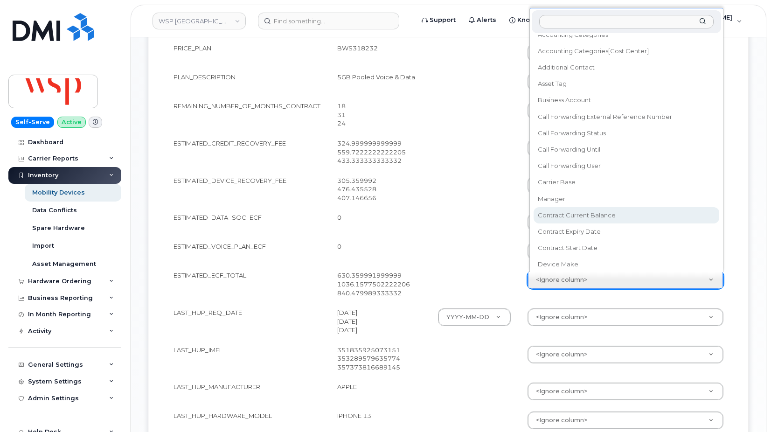
select select "contract_current_balance"
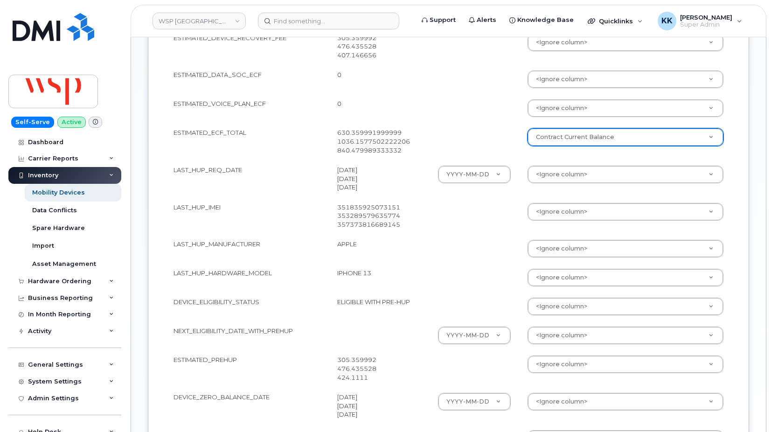
scroll to position [713, 0]
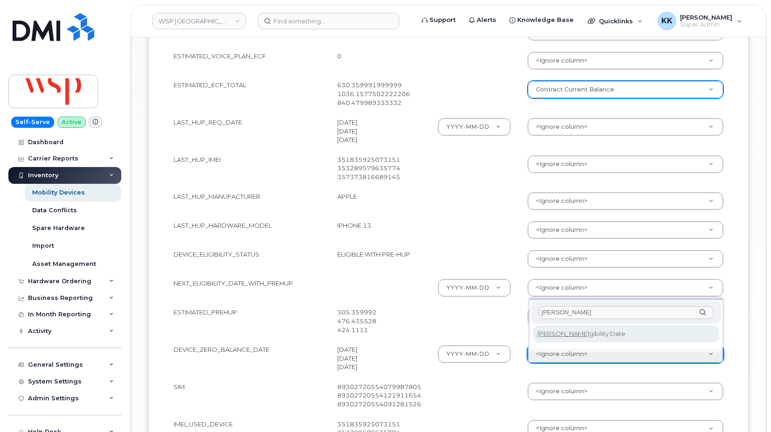
type input "eli"
select select "eligibility_date"
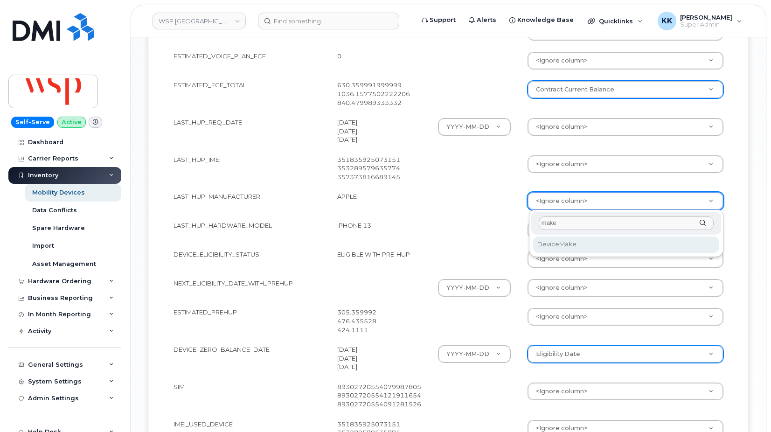
type input "make"
select select "device_make_id"
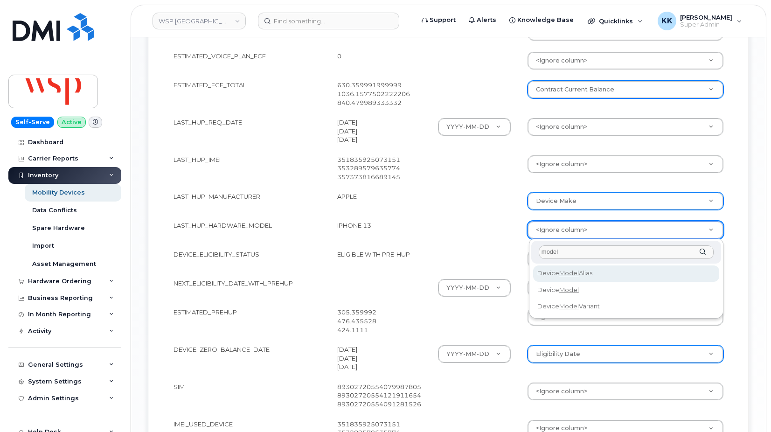
type input "model"
select select "device_model_alias"
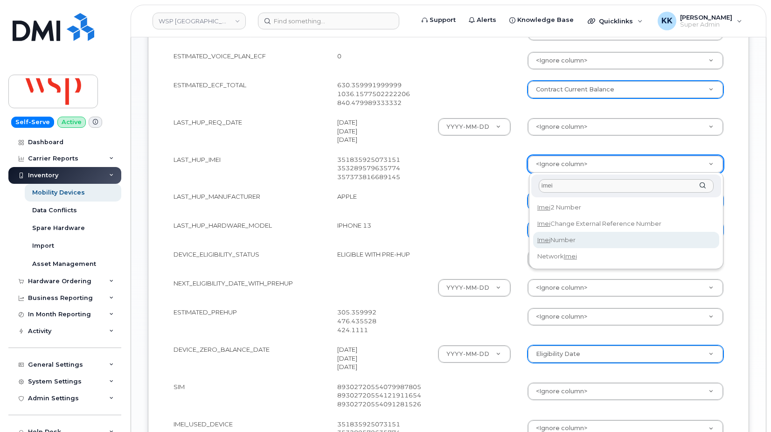
type input "imei"
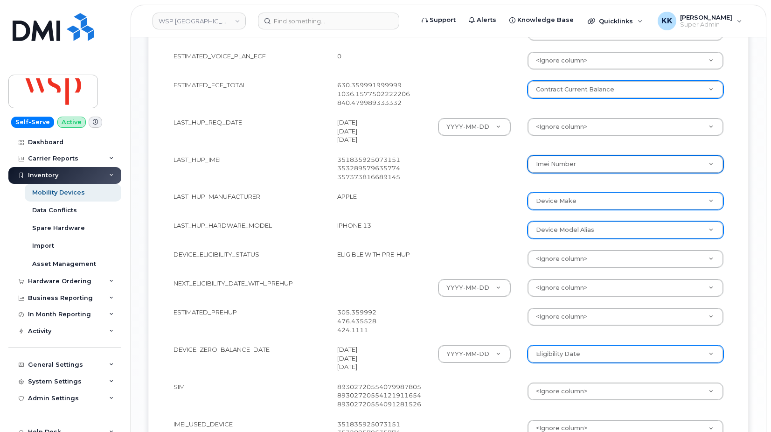
select select "imei_number"
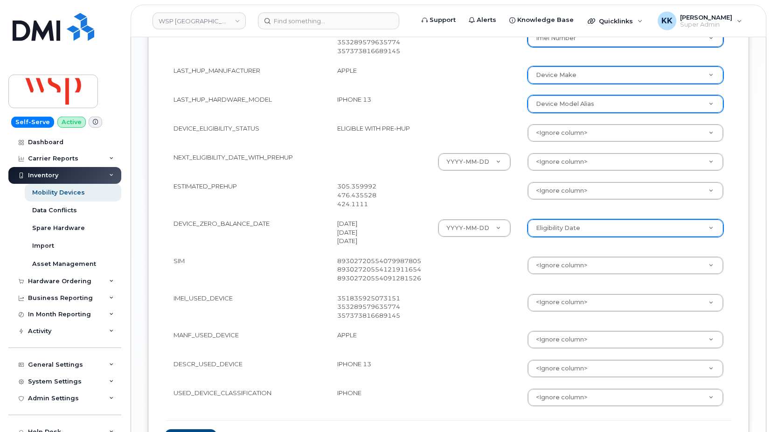
scroll to position [856, 0]
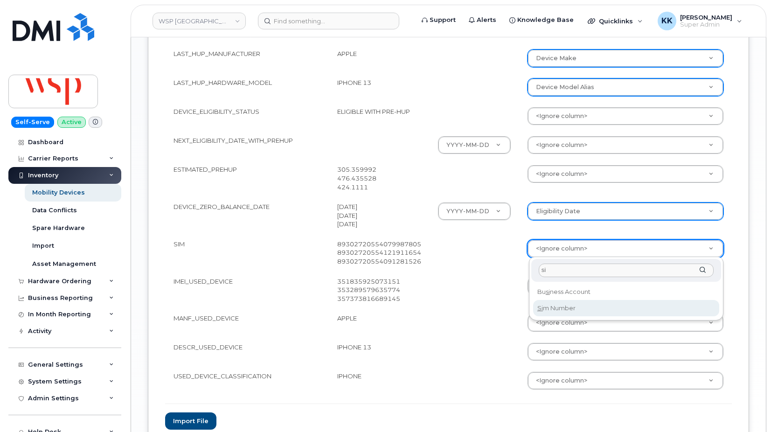
type input "si"
select select "sim_number"
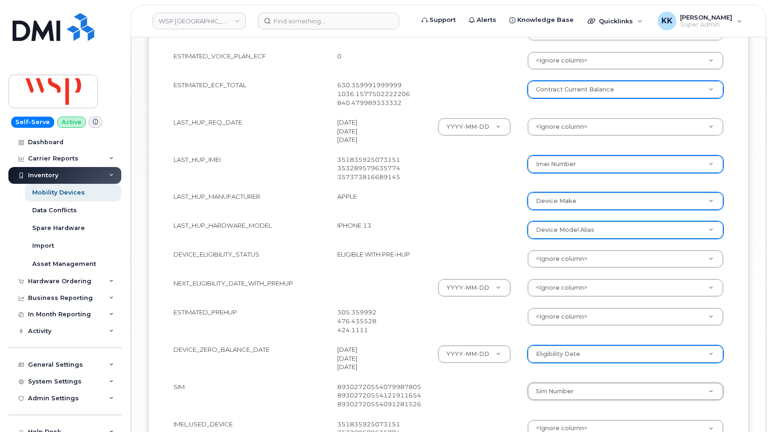
scroll to position [932, 0]
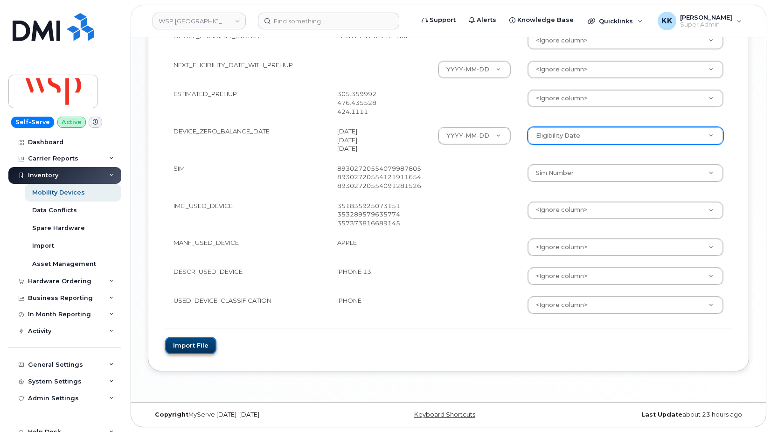
click at [203, 348] on button "Import file" at bounding box center [190, 345] width 51 height 17
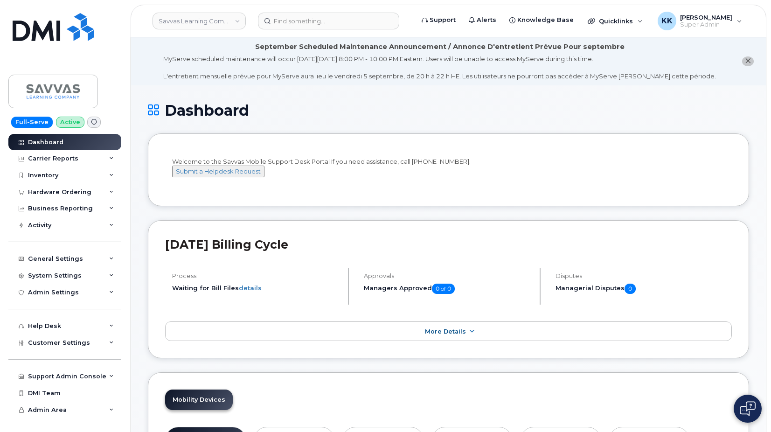
scroll to position [1092, 0]
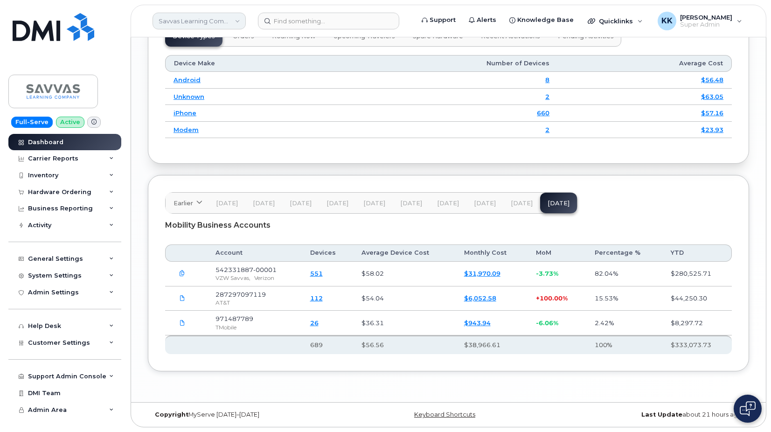
click at [191, 24] on link "Savvas Learning Company LLC" at bounding box center [198, 21] width 93 height 17
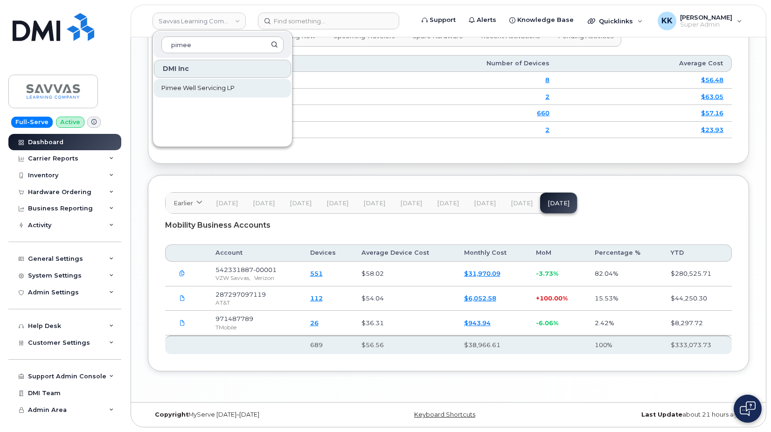
type input "pimee"
click at [173, 91] on span "Pimee Well Servicing LP" at bounding box center [197, 87] width 73 height 9
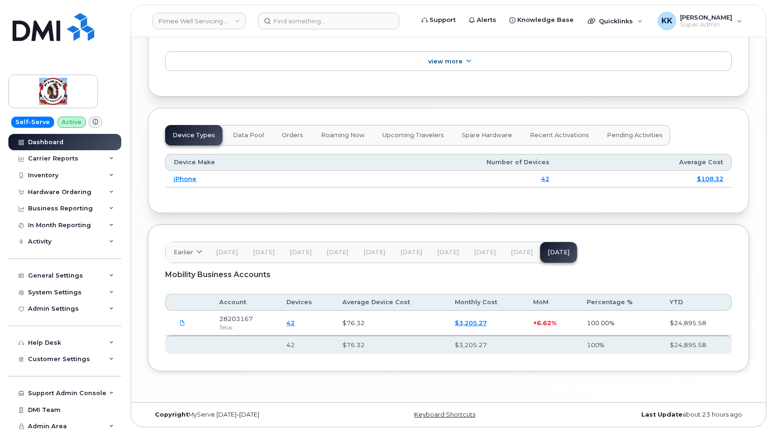
scroll to position [1106, 0]
click at [179, 320] on span at bounding box center [182, 322] width 8 height 8
click at [202, 23] on link "Pimee Well Servicing LP" at bounding box center [198, 21] width 93 height 17
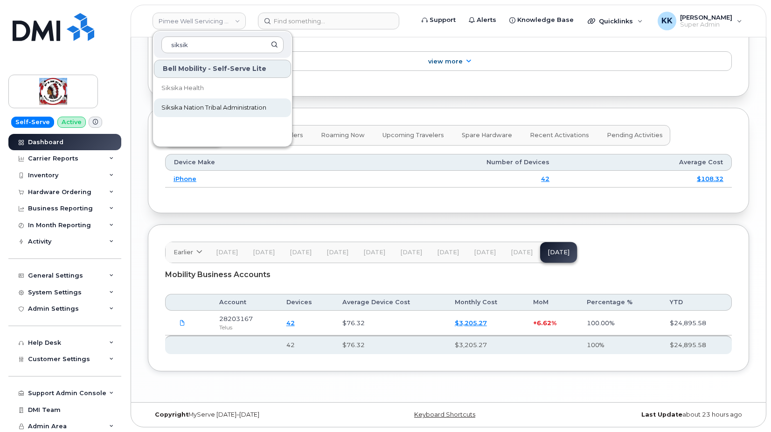
type input "siksik"
click at [193, 103] on span "Siksika Nation Tribal Administration" at bounding box center [213, 107] width 105 height 9
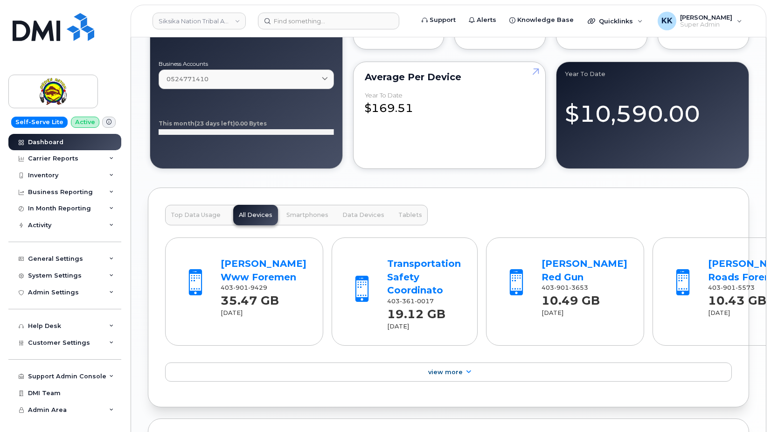
scroll to position [1133, 0]
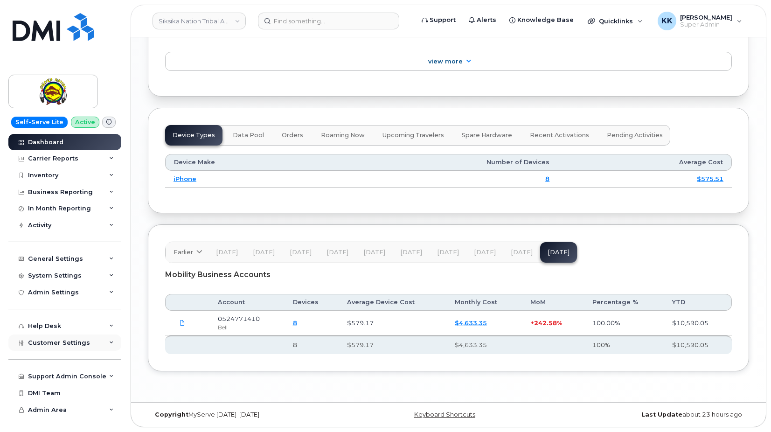
click at [44, 342] on span "Customer Settings" at bounding box center [59, 342] width 62 height 7
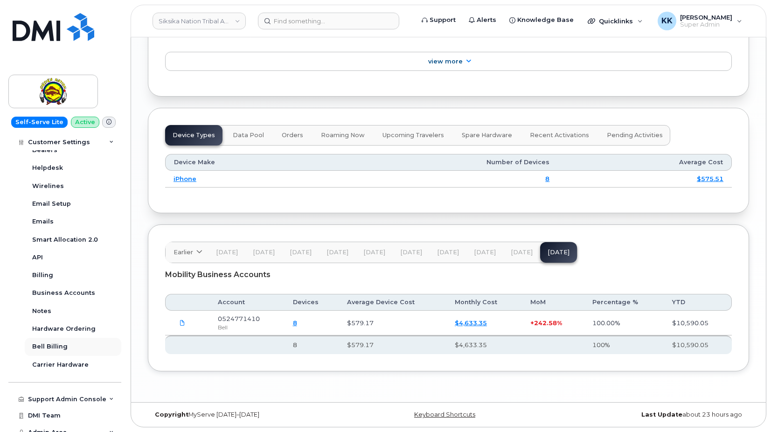
scroll to position [271, 0]
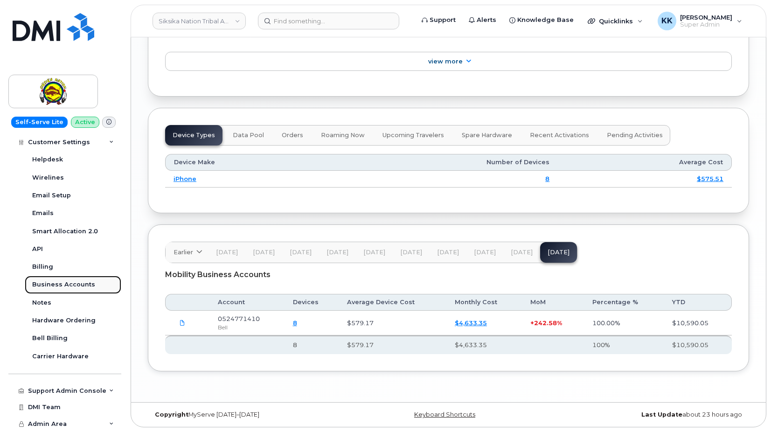
click at [56, 285] on div "Business Accounts" at bounding box center [63, 284] width 63 height 8
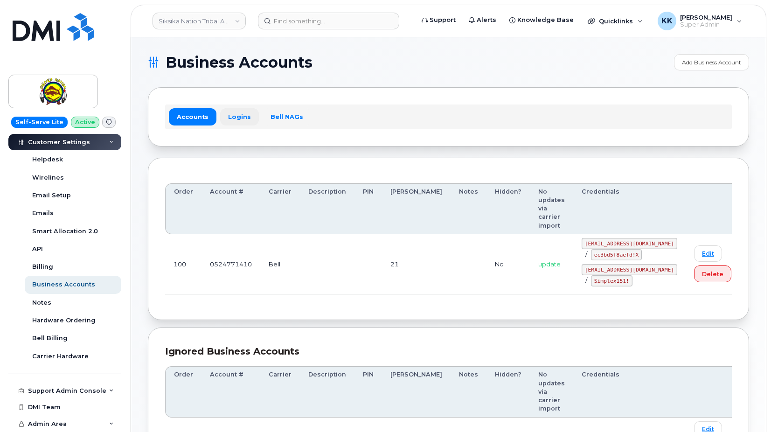
click at [235, 111] on link "Logins" at bounding box center [239, 116] width 39 height 17
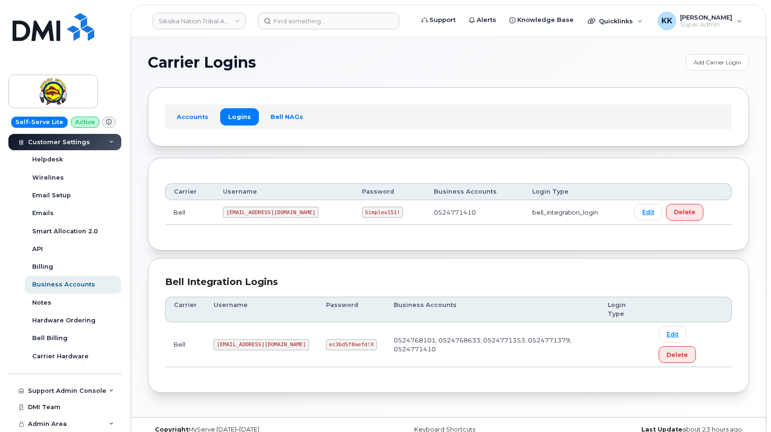
click at [267, 214] on code "[EMAIL_ADDRESS][DOMAIN_NAME]" at bounding box center [271, 212] width 96 height 11
click at [403, 211] on code "Simplex151!" at bounding box center [383, 212] width 42 height 11
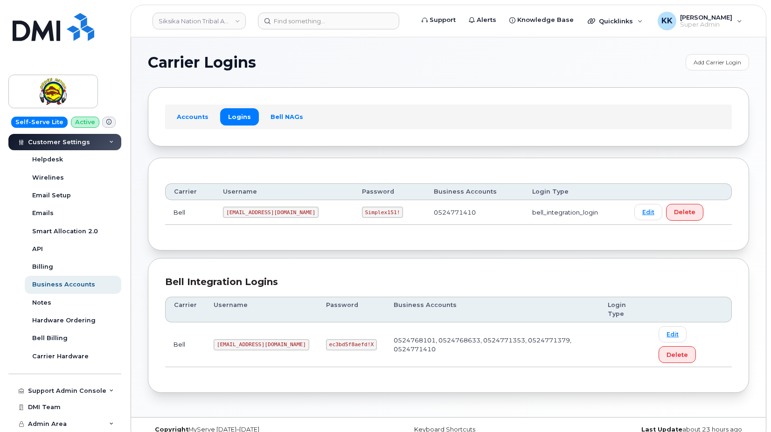
click at [403, 211] on code "Simplex151!" at bounding box center [383, 212] width 42 height 11
click at [241, 339] on code "[EMAIL_ADDRESS][DOMAIN_NAME]" at bounding box center [262, 344] width 96 height 11
click at [240, 339] on code "siksikan@myserve.ca" at bounding box center [262, 344] width 96 height 11
click at [326, 339] on code "ec3bd5f8aefd!X" at bounding box center [351, 344] width 51 height 11
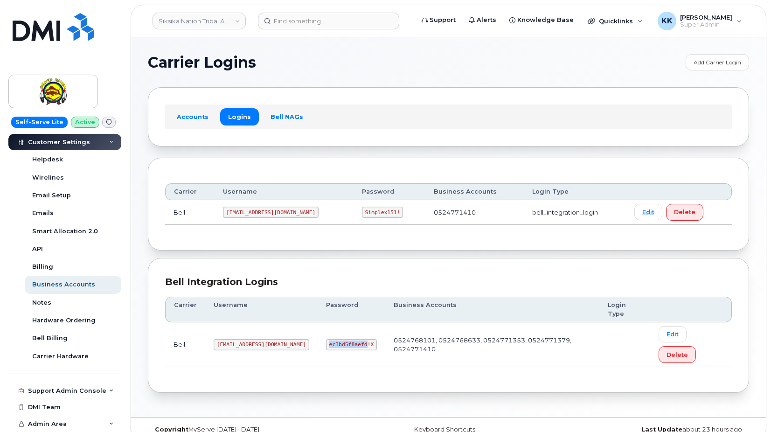
click at [326, 339] on code "ec3bd5f8aefd!X" at bounding box center [351, 344] width 51 height 11
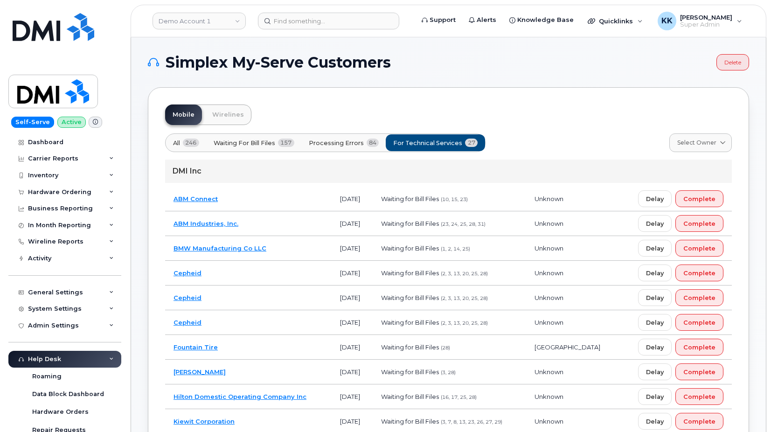
scroll to position [789, 0]
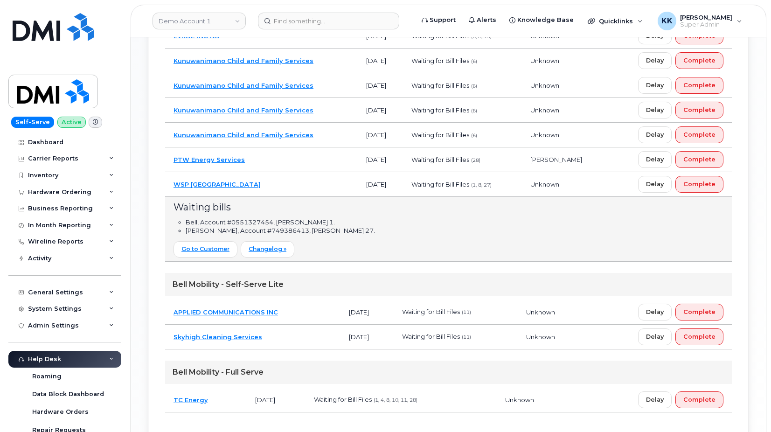
click at [289, 184] on td "WSP [GEOGRAPHIC_DATA]" at bounding box center [261, 184] width 193 height 25
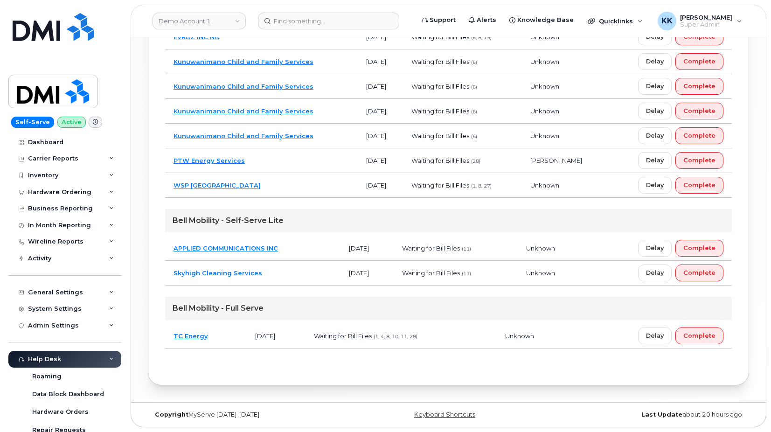
scroll to position [741, 0]
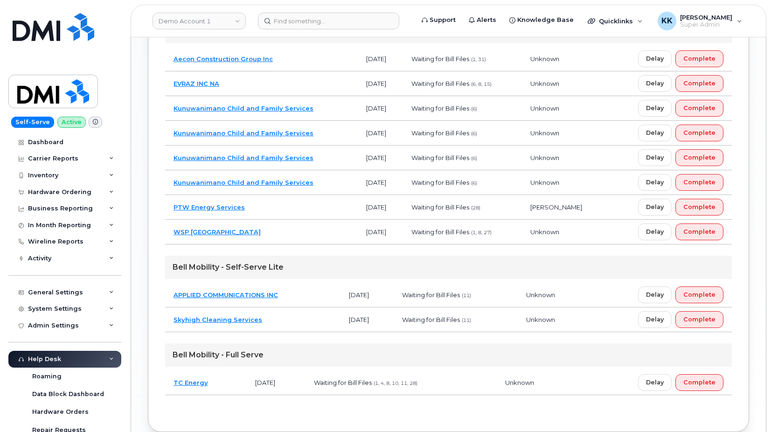
click at [300, 207] on td "PTW Energy Services" at bounding box center [261, 207] width 193 height 25
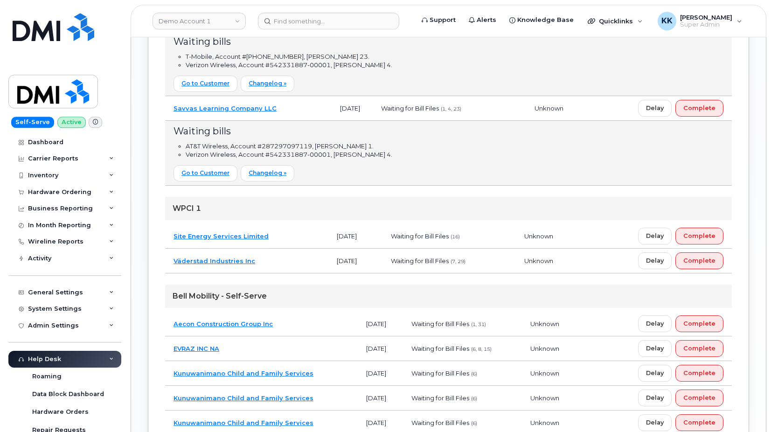
scroll to position [408, 0]
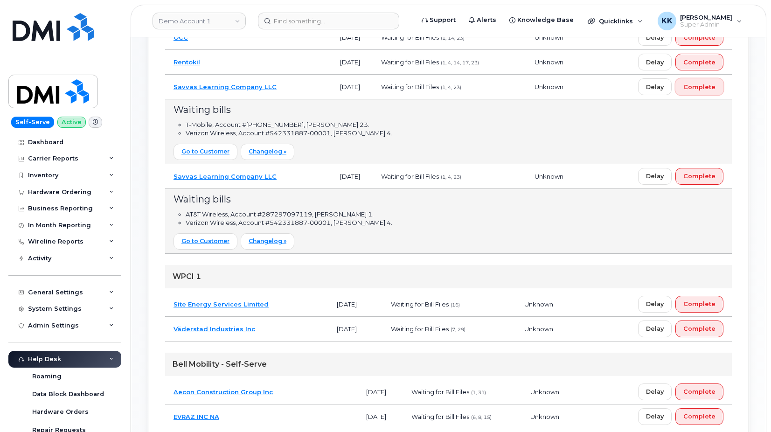
click at [698, 91] on span "Complete" at bounding box center [699, 87] width 32 height 9
